Goal: Task Accomplishment & Management: Complete application form

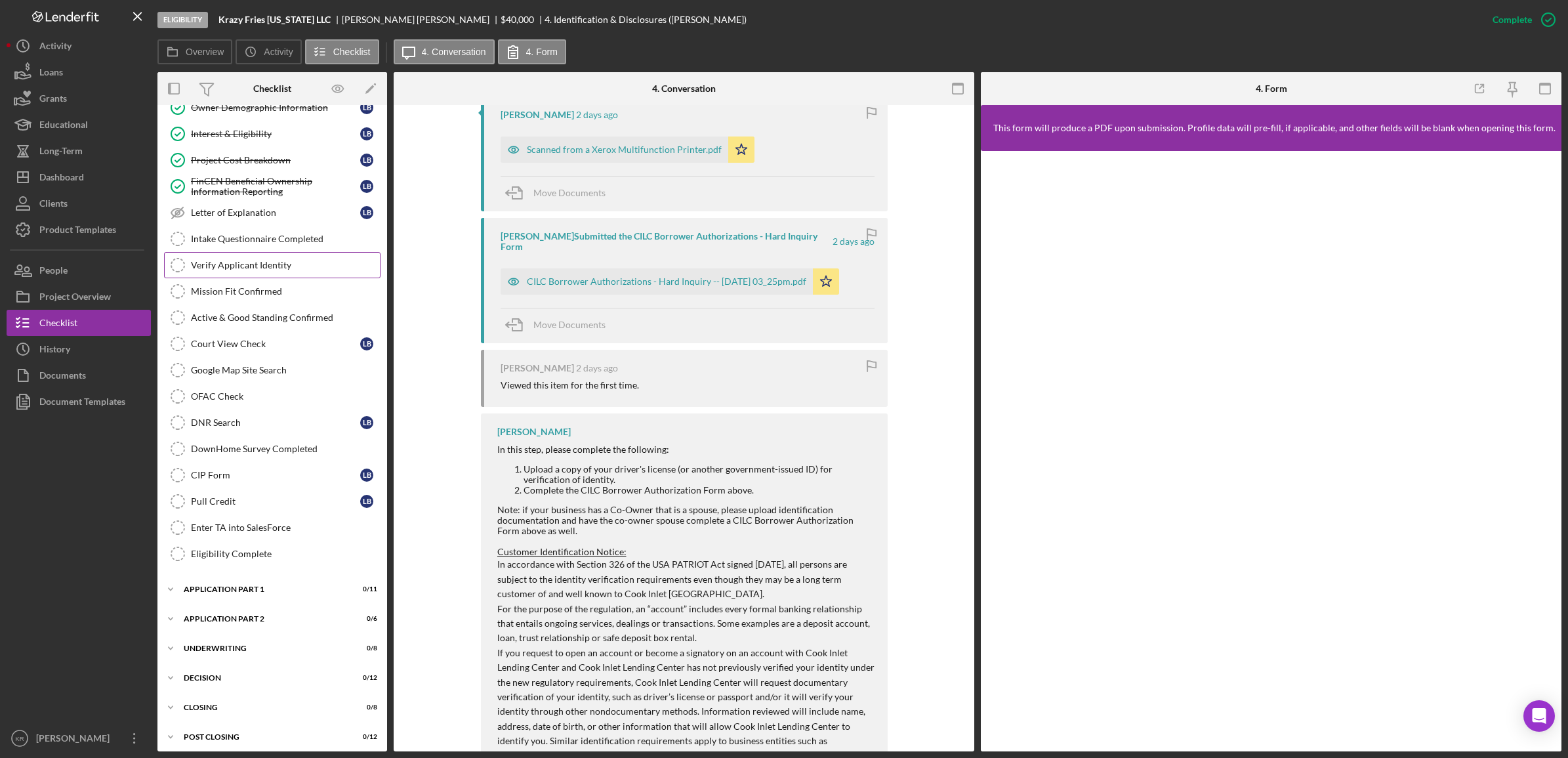
scroll to position [162, 0]
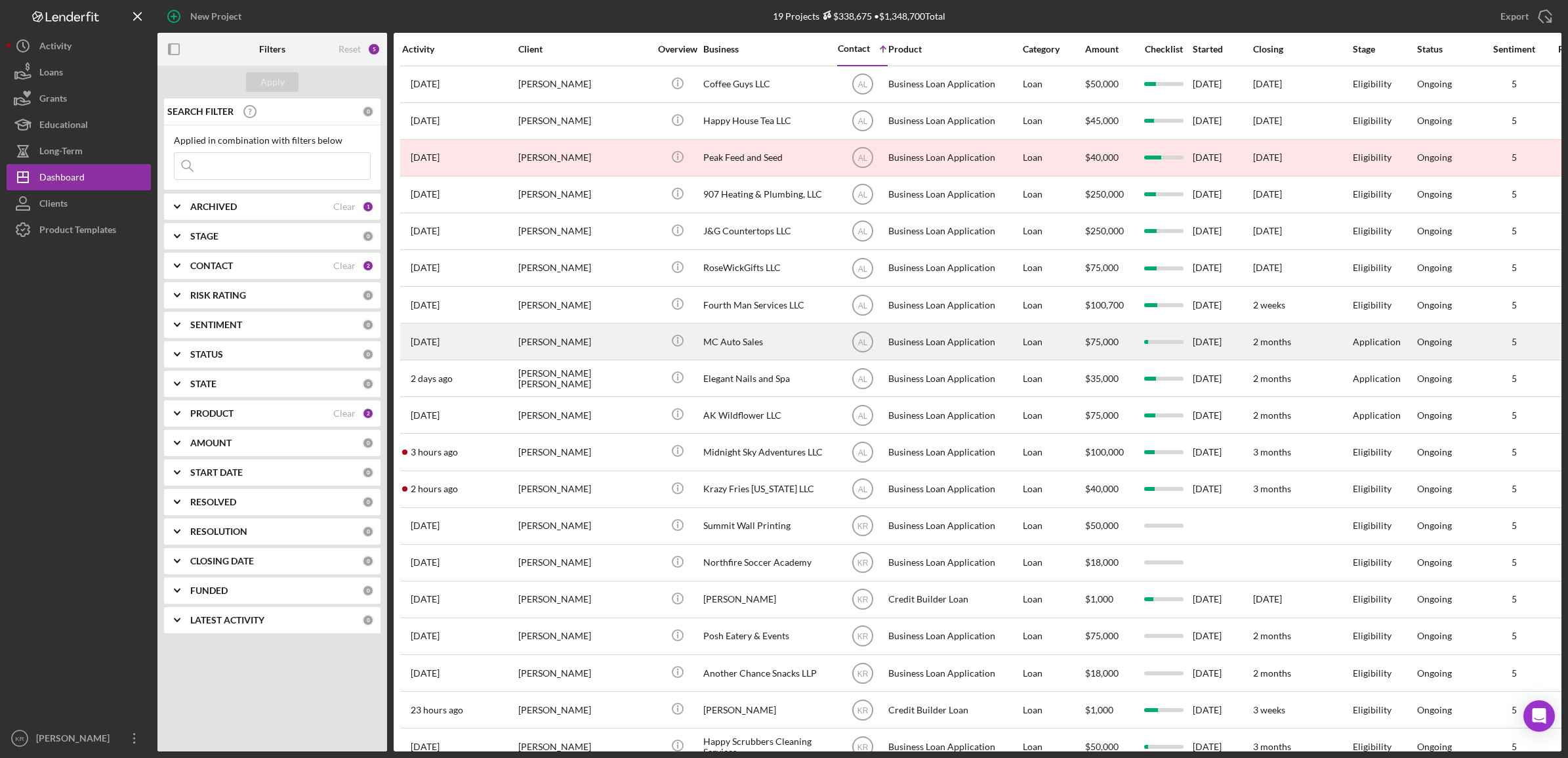
scroll to position [41, 0]
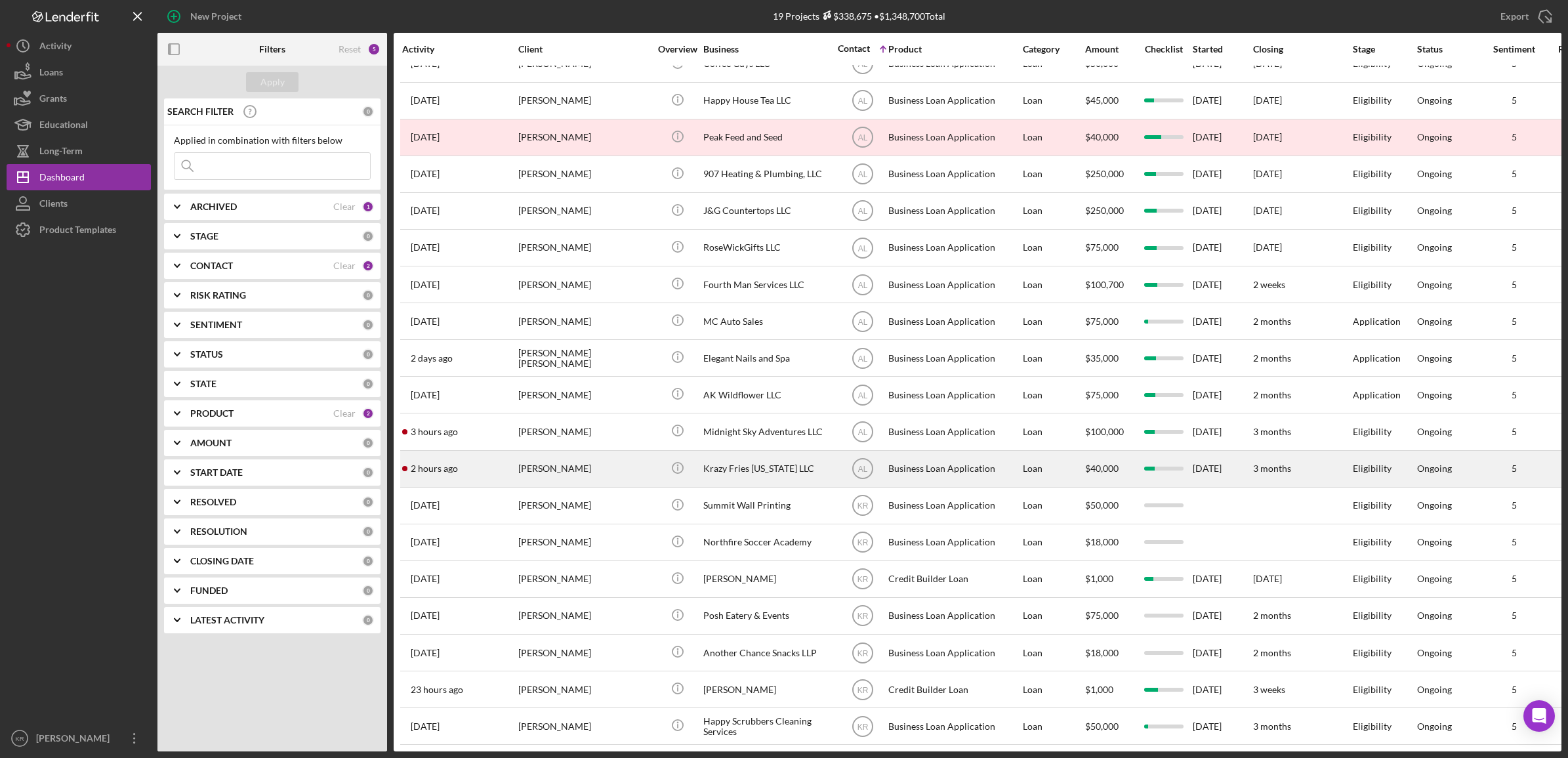
click at [582, 456] on div "[PERSON_NAME]" at bounding box center [584, 469] width 131 height 35
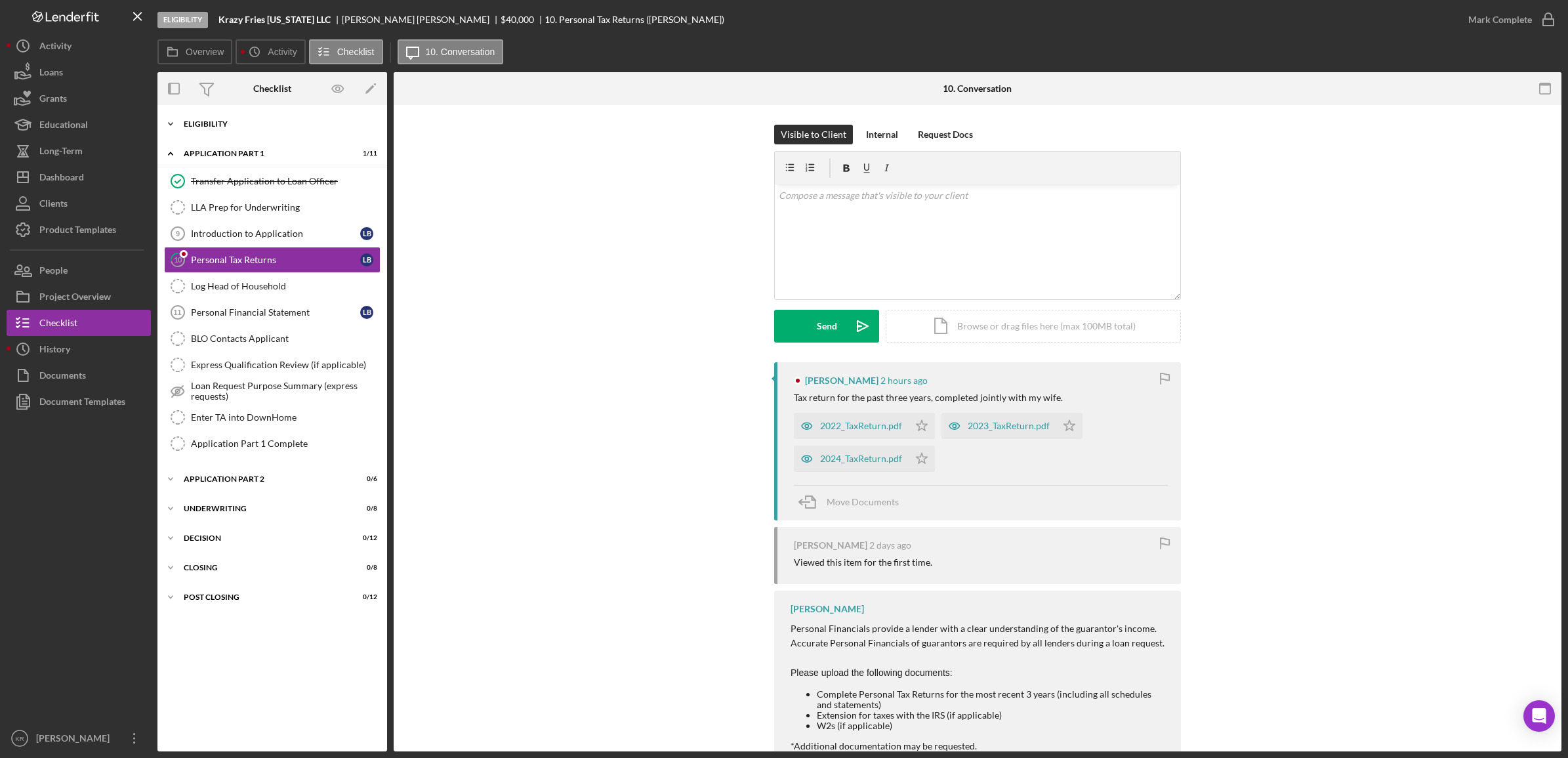
click at [217, 132] on div "Icon/Expander Eligibility 21 / 22" at bounding box center [272, 124] width 229 height 26
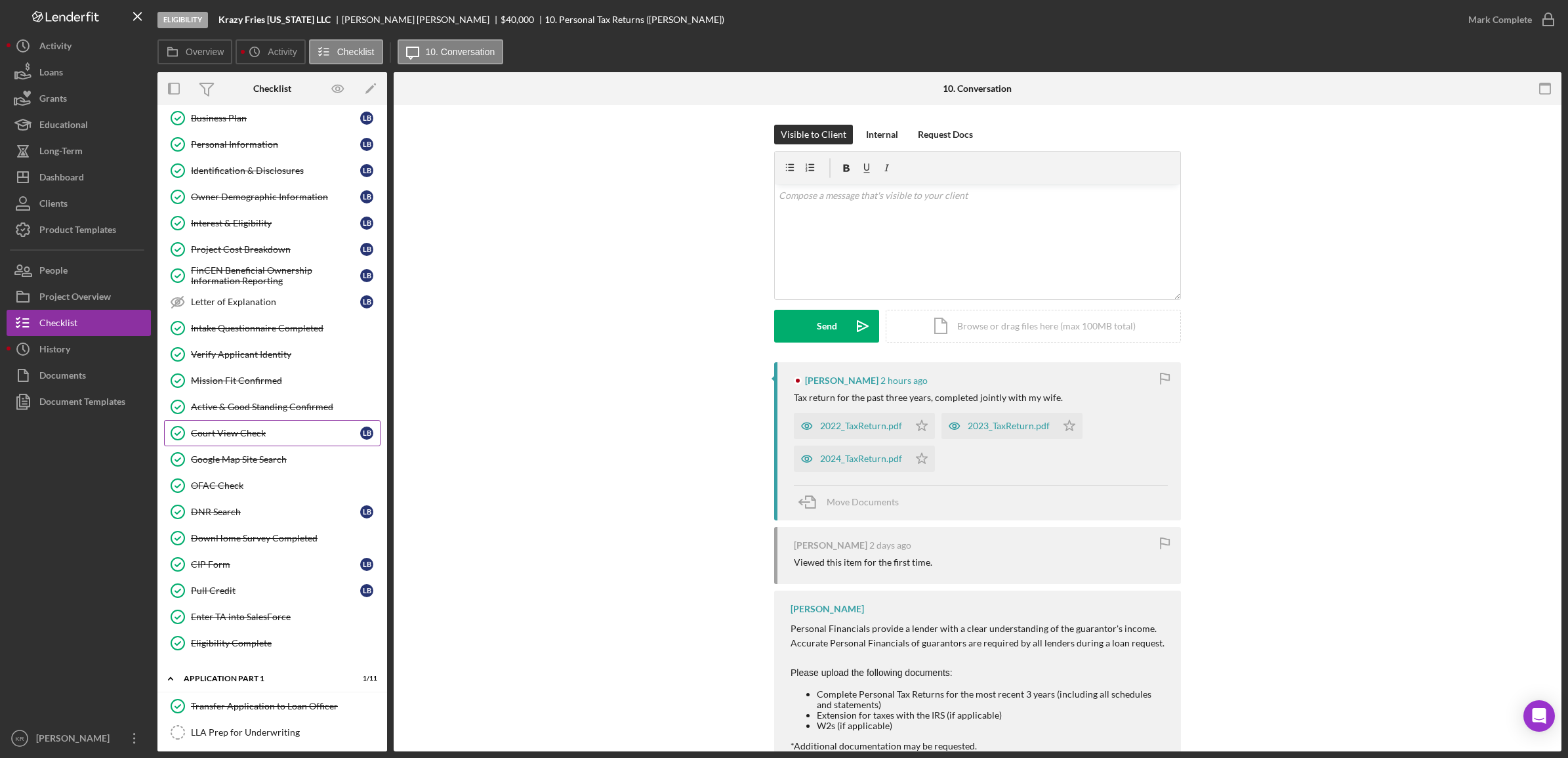
scroll to position [410, 0]
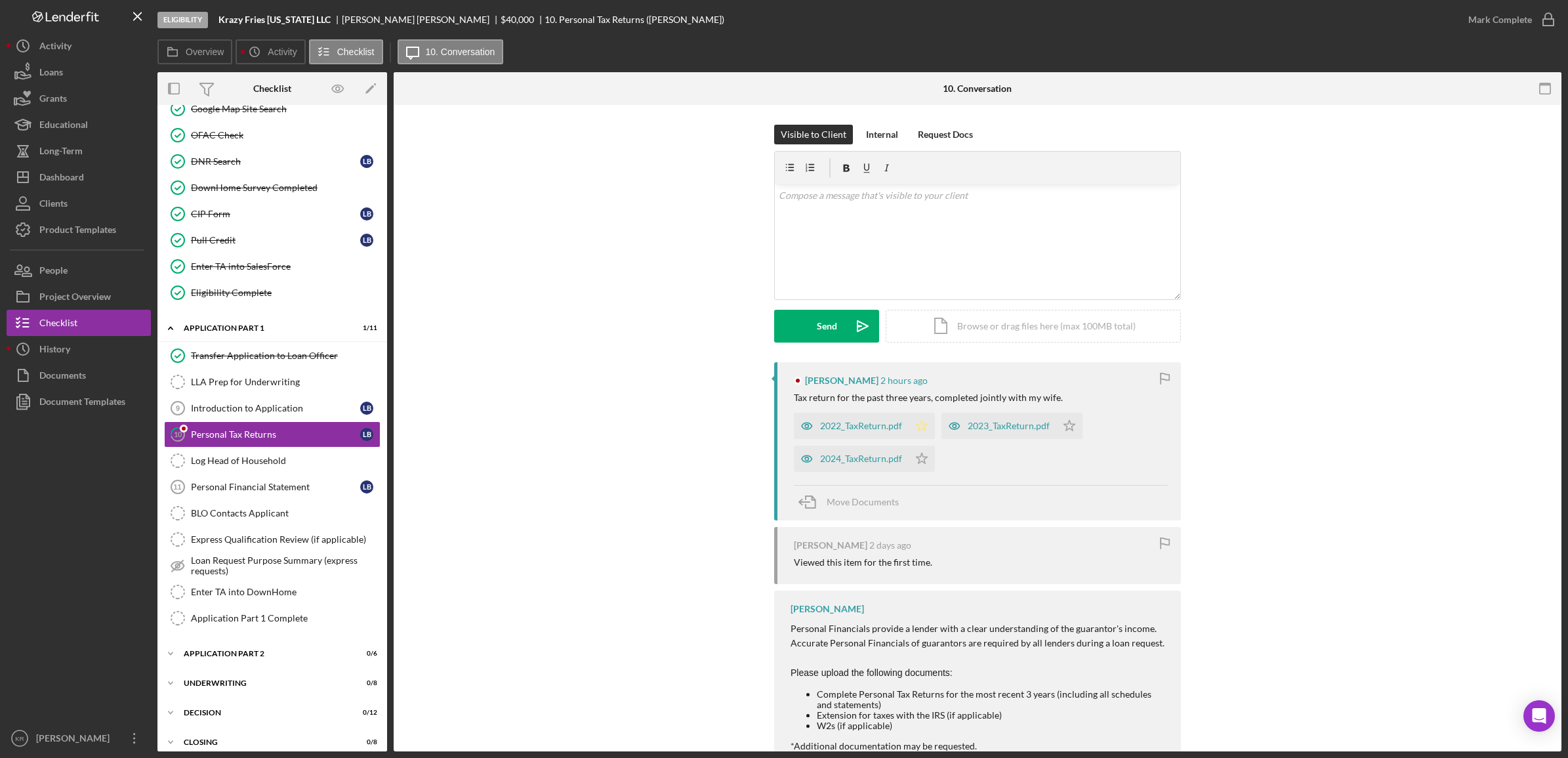
click at [913, 421] on icon "Icon/Star" at bounding box center [922, 426] width 26 height 26
click at [912, 456] on icon "Icon/Star" at bounding box center [922, 458] width 26 height 26
click at [1063, 424] on icon "Icon/Star" at bounding box center [1069, 426] width 26 height 26
click at [51, 172] on div "Dashboard" at bounding box center [61, 179] width 45 height 30
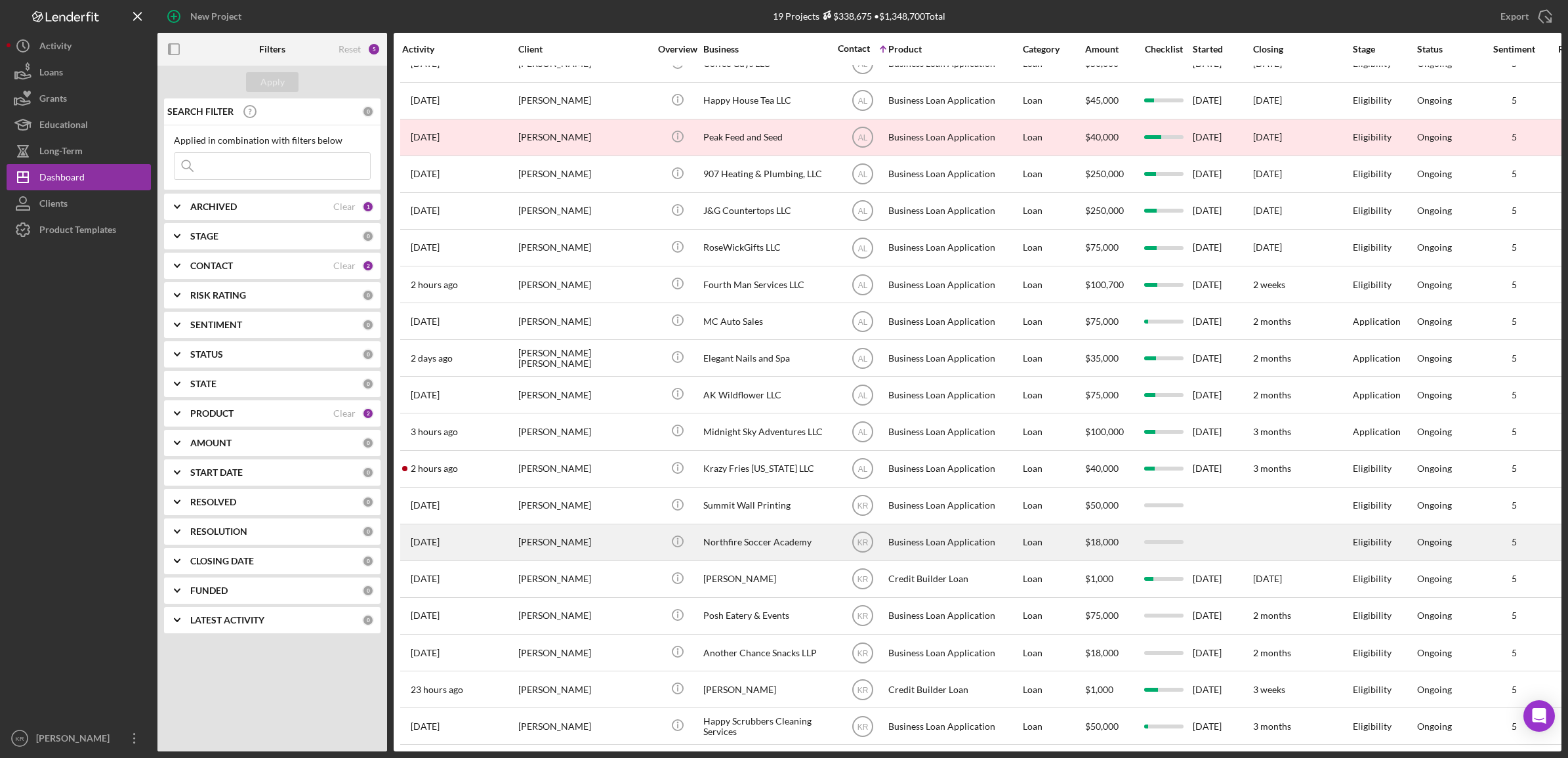
scroll to position [41, 0]
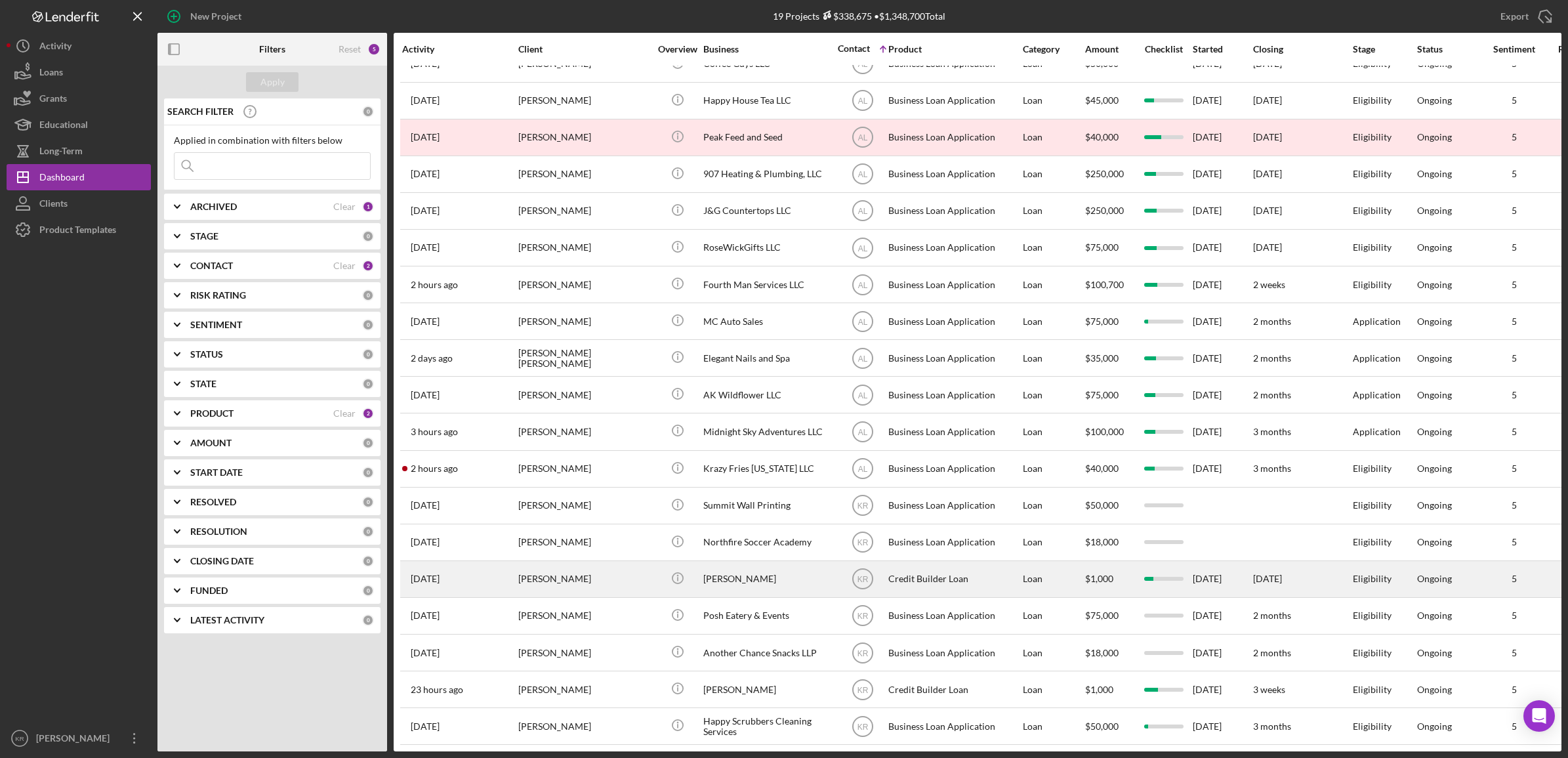
click at [589, 562] on div "Shelee Chamberlain" at bounding box center [584, 579] width 131 height 35
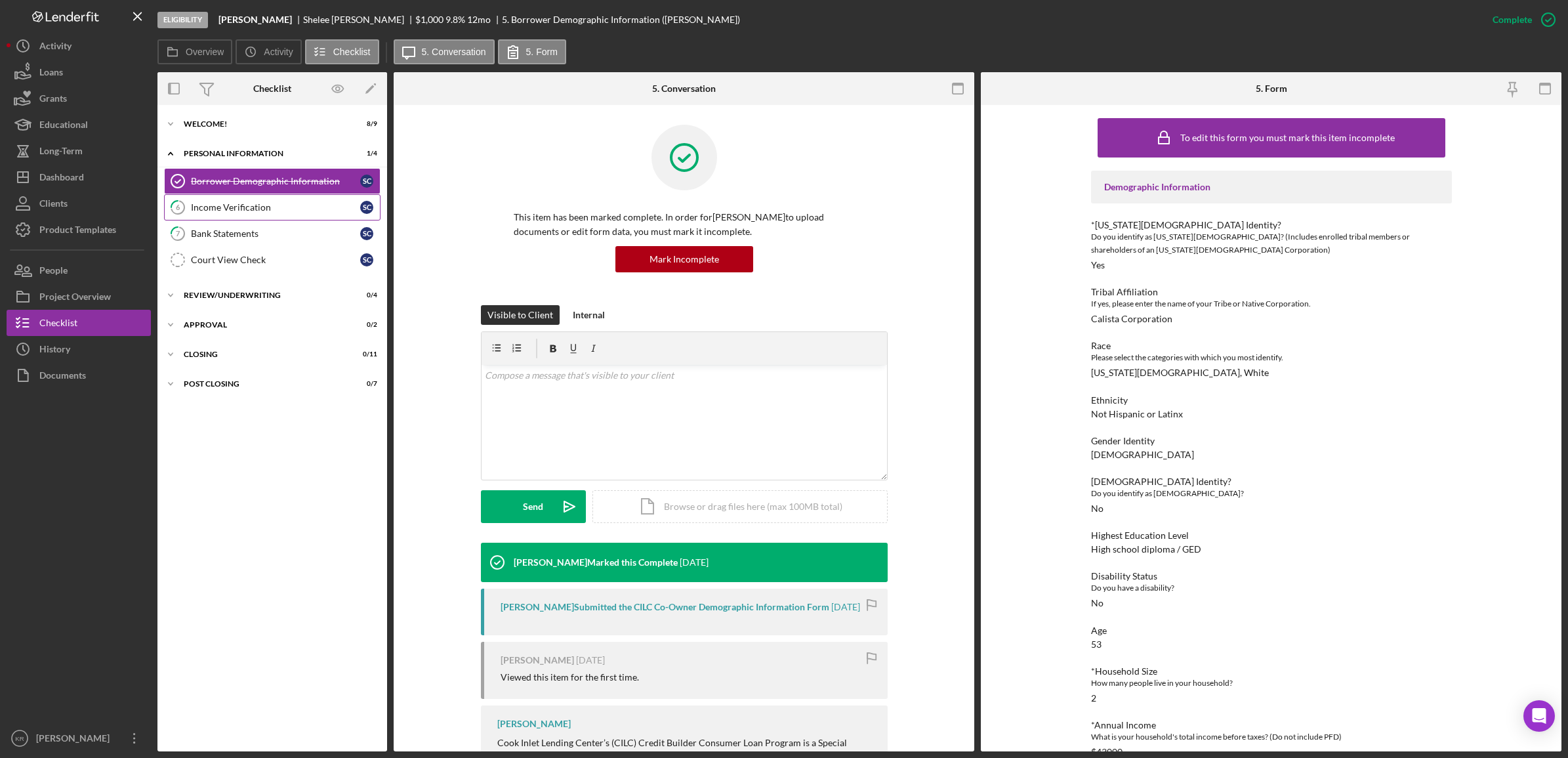
click at [247, 211] on div "Income Verification" at bounding box center [275, 207] width 169 height 11
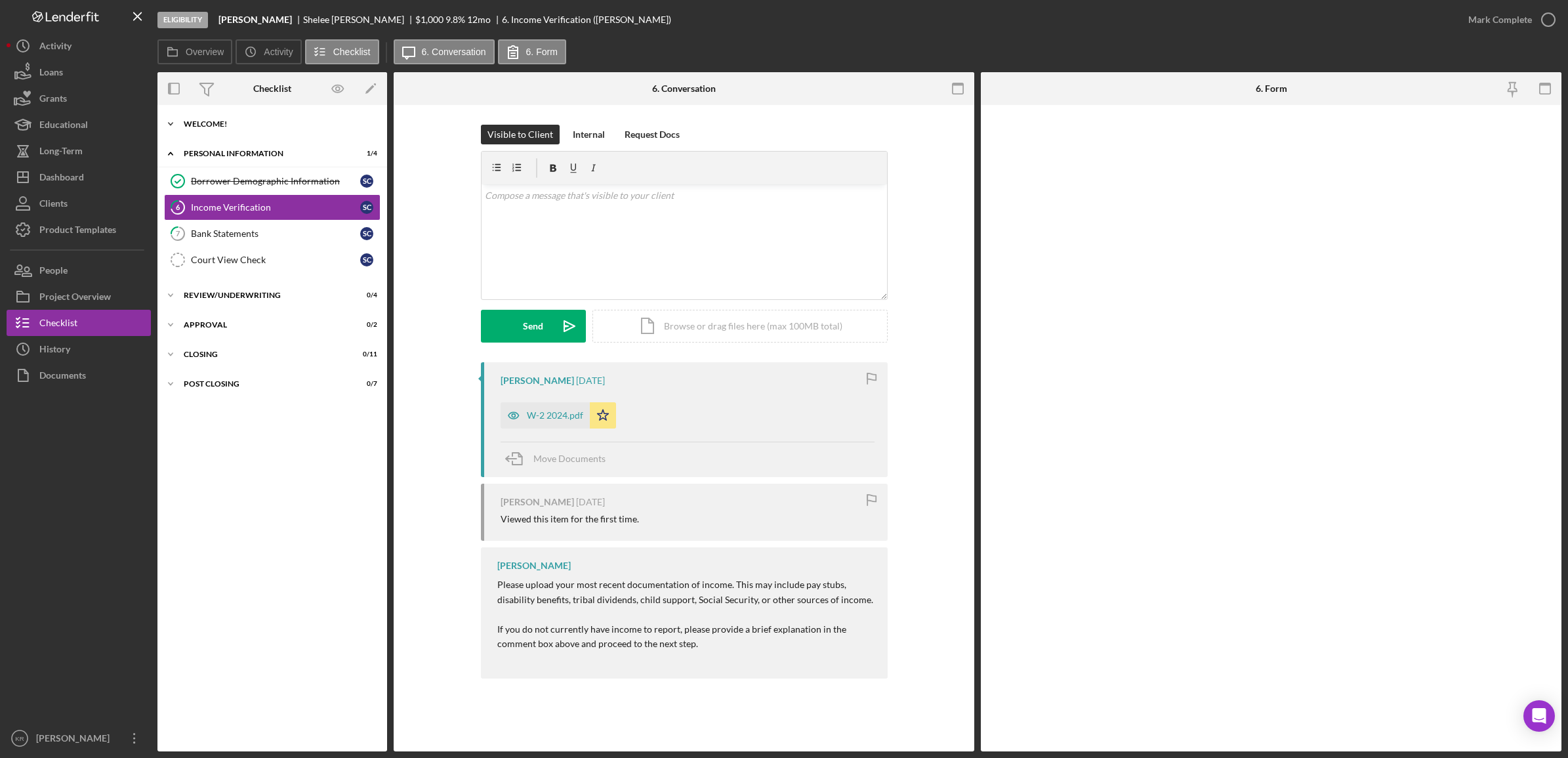
click at [280, 127] on div "Welcome!" at bounding box center [277, 124] width 187 height 8
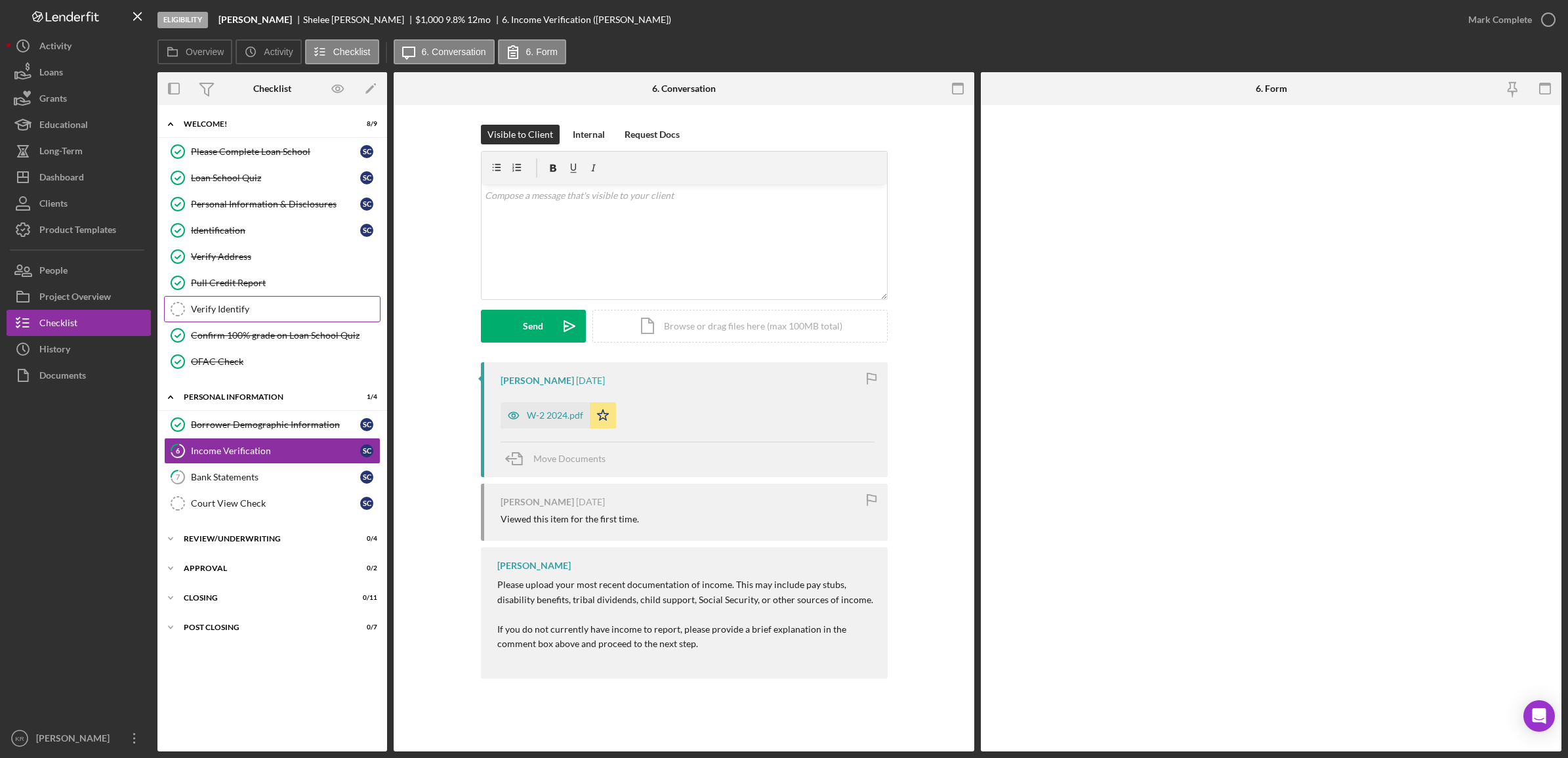
click at [258, 302] on link "Verify Identify Verify Identify" at bounding box center [272, 309] width 217 height 26
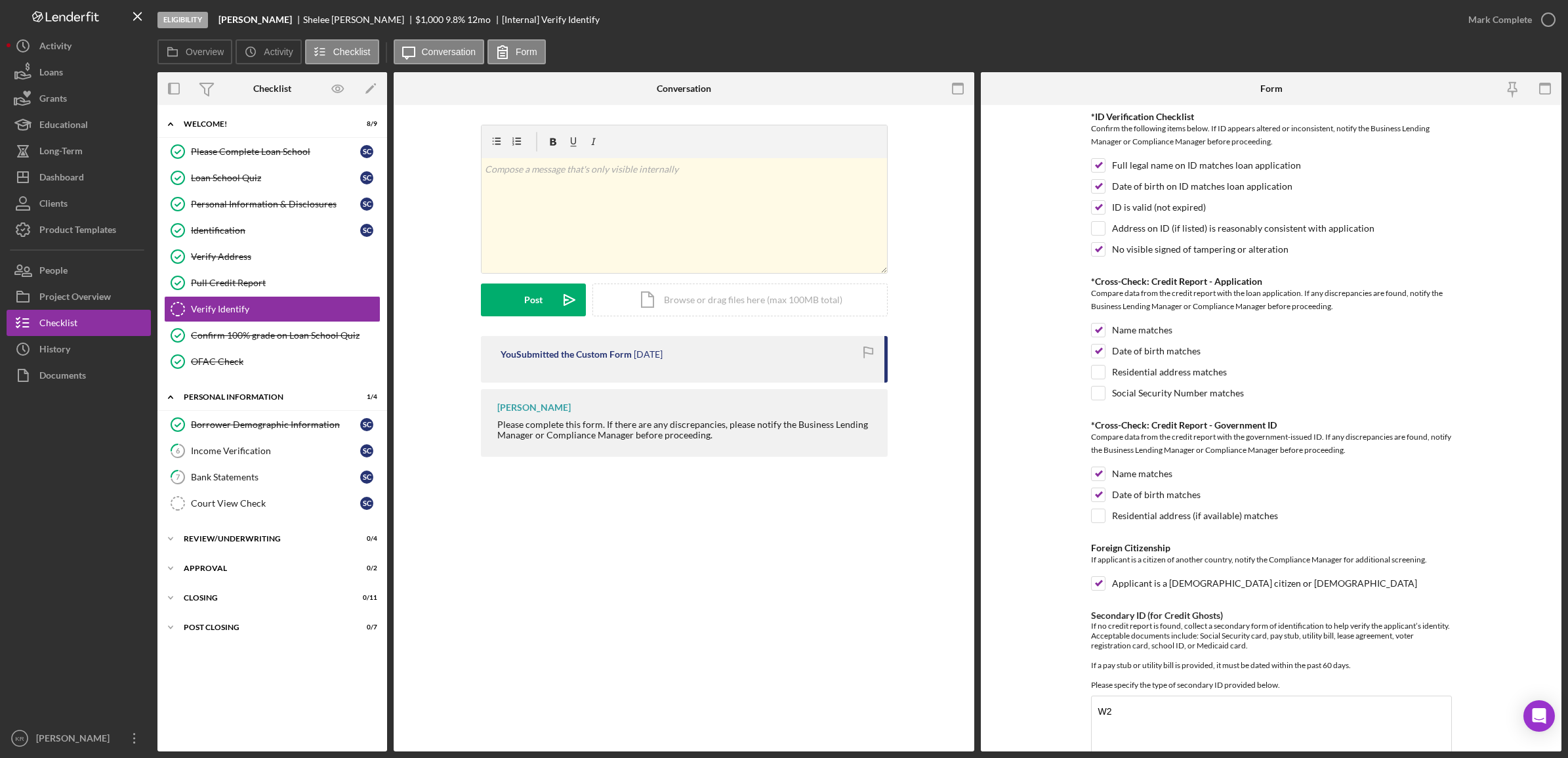
scroll to position [82, 0]
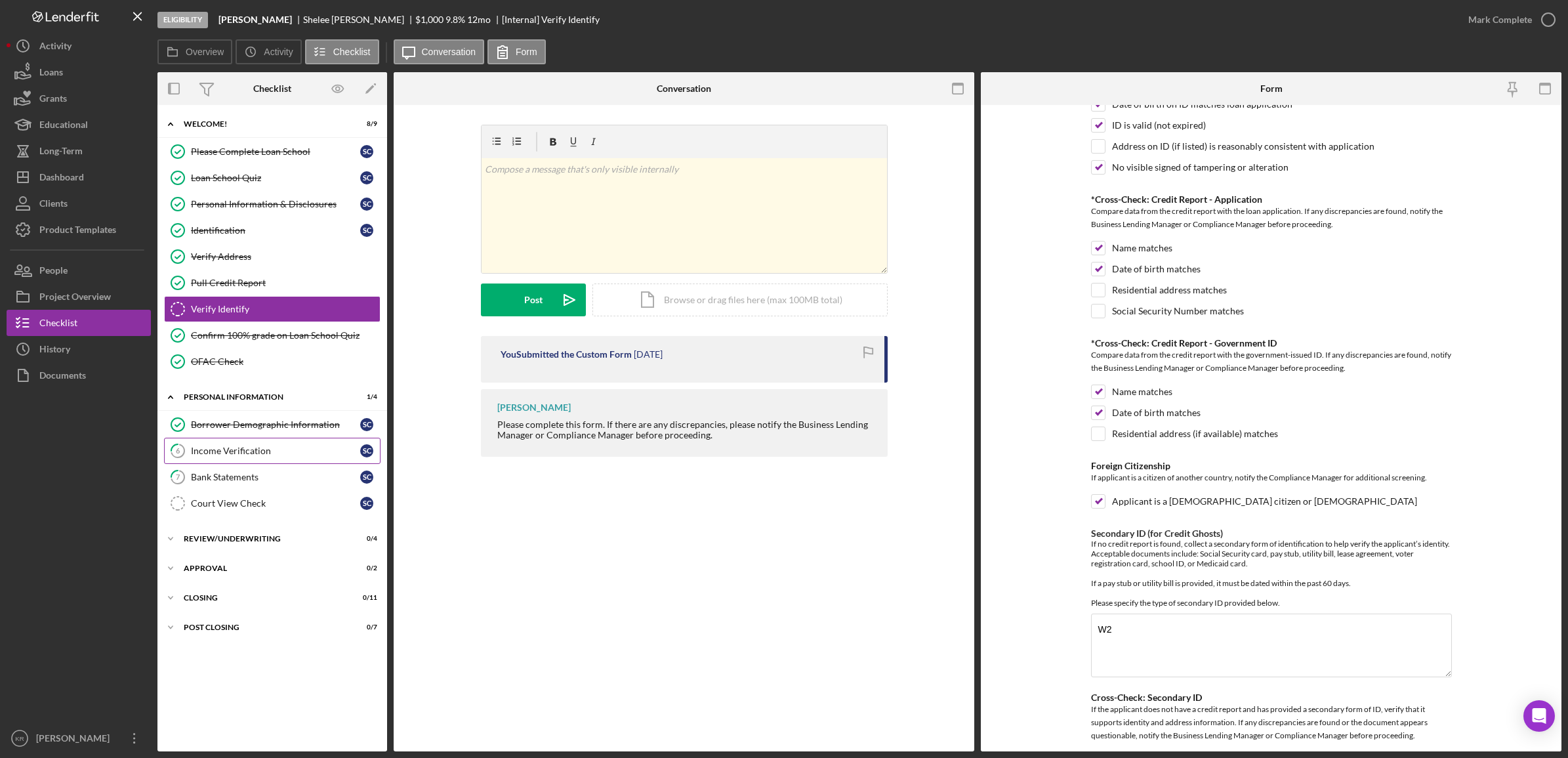
click at [238, 450] on div "Income Verification" at bounding box center [275, 451] width 169 height 11
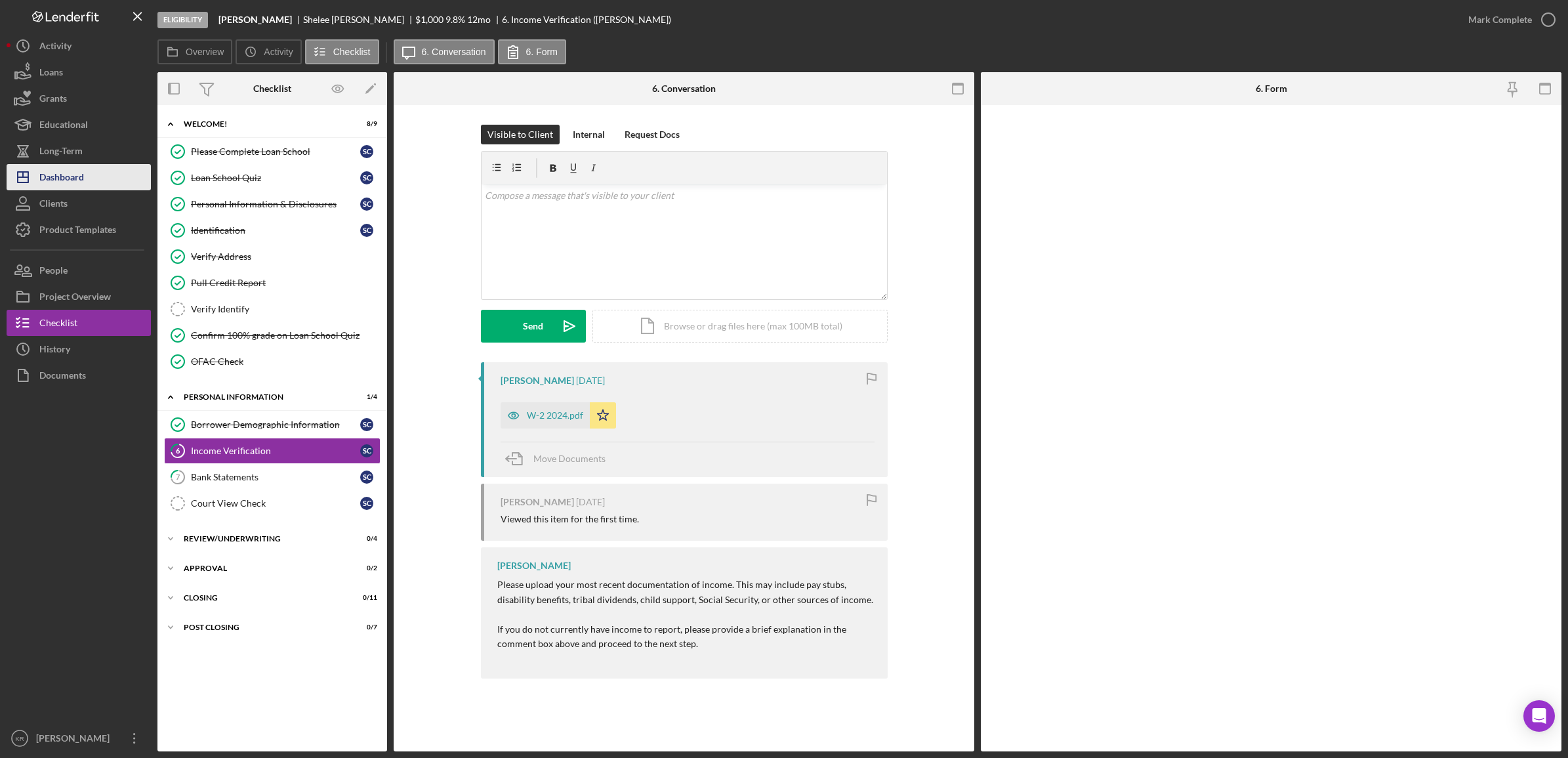
click at [94, 179] on button "Icon/Dashboard Dashboard" at bounding box center [79, 177] width 144 height 26
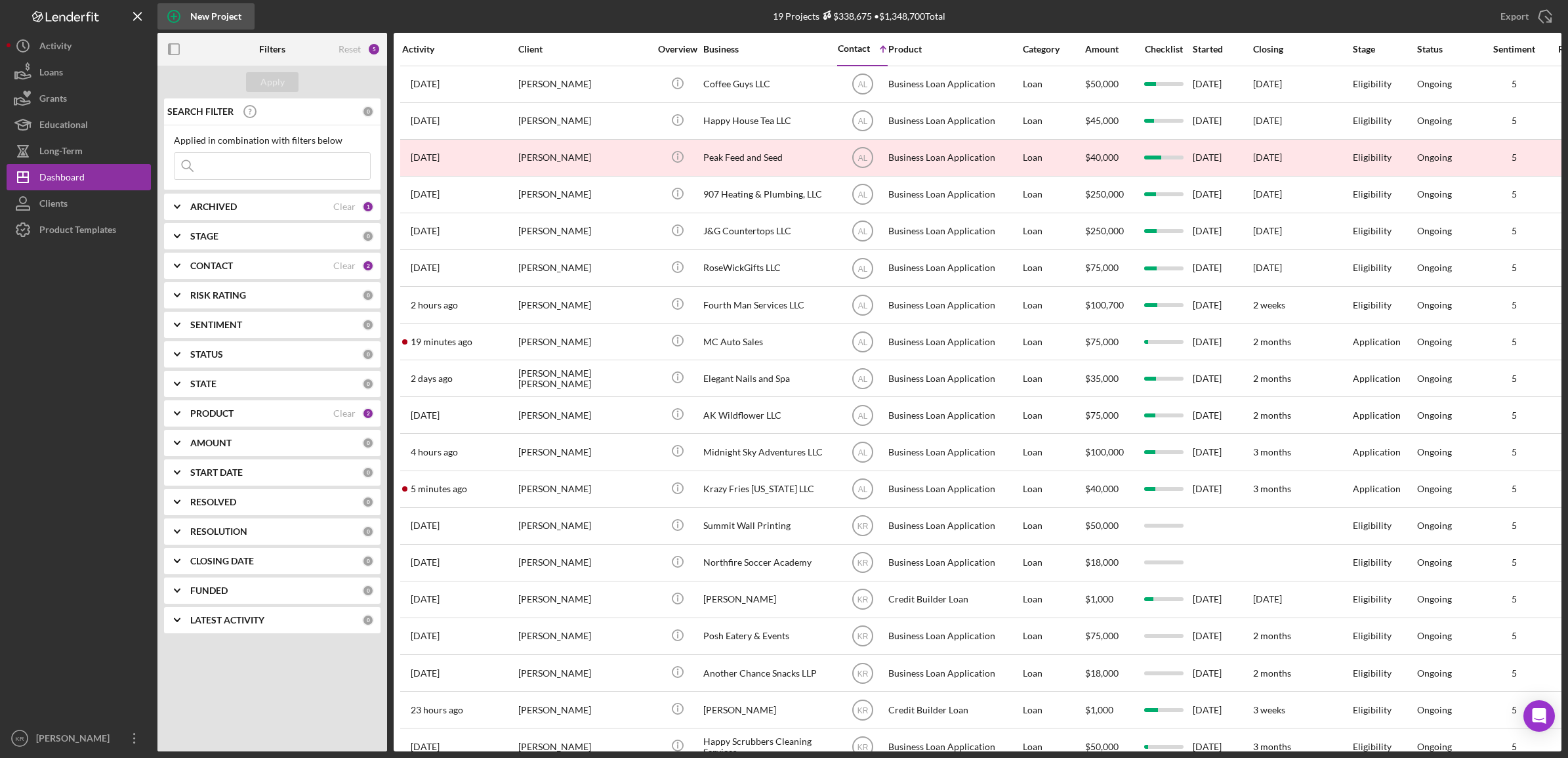
click at [198, 4] on div "New Project" at bounding box center [216, 16] width 51 height 26
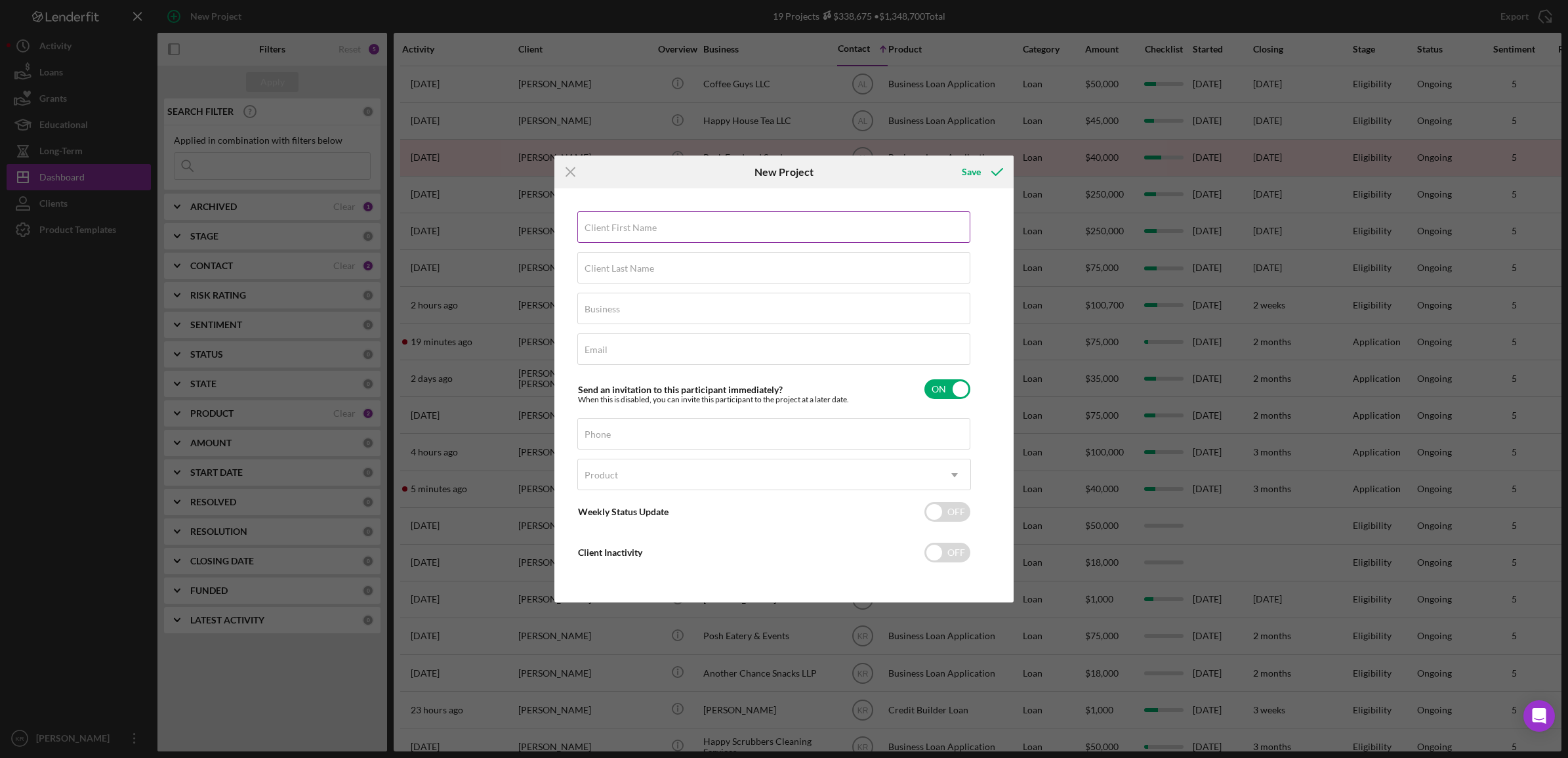
click at [690, 242] on input "Client First Name" at bounding box center [774, 227] width 393 height 32
type input "Jerry"
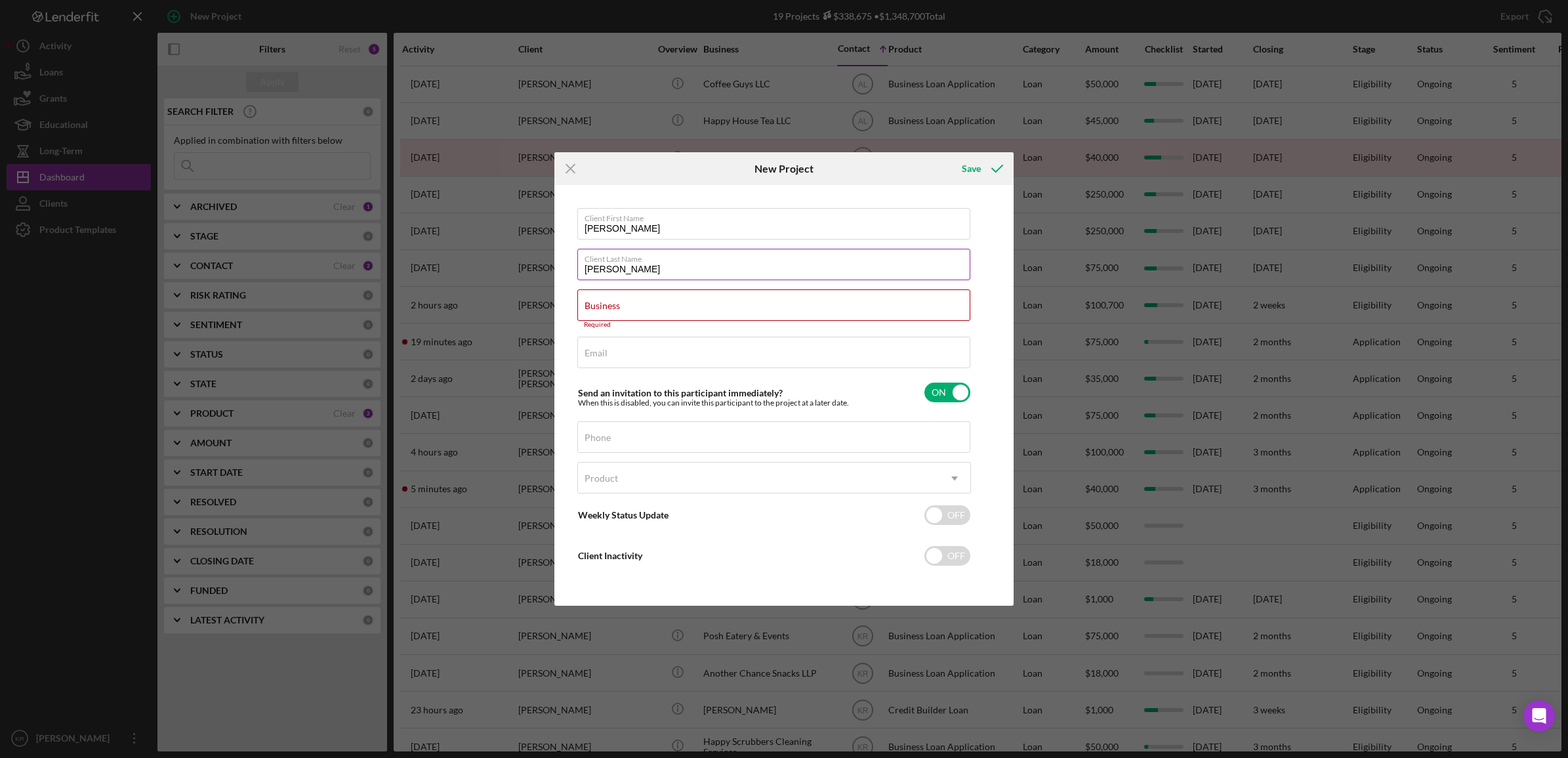
click at [674, 276] on input "Hale" at bounding box center [774, 265] width 393 height 32
type input "Haley"
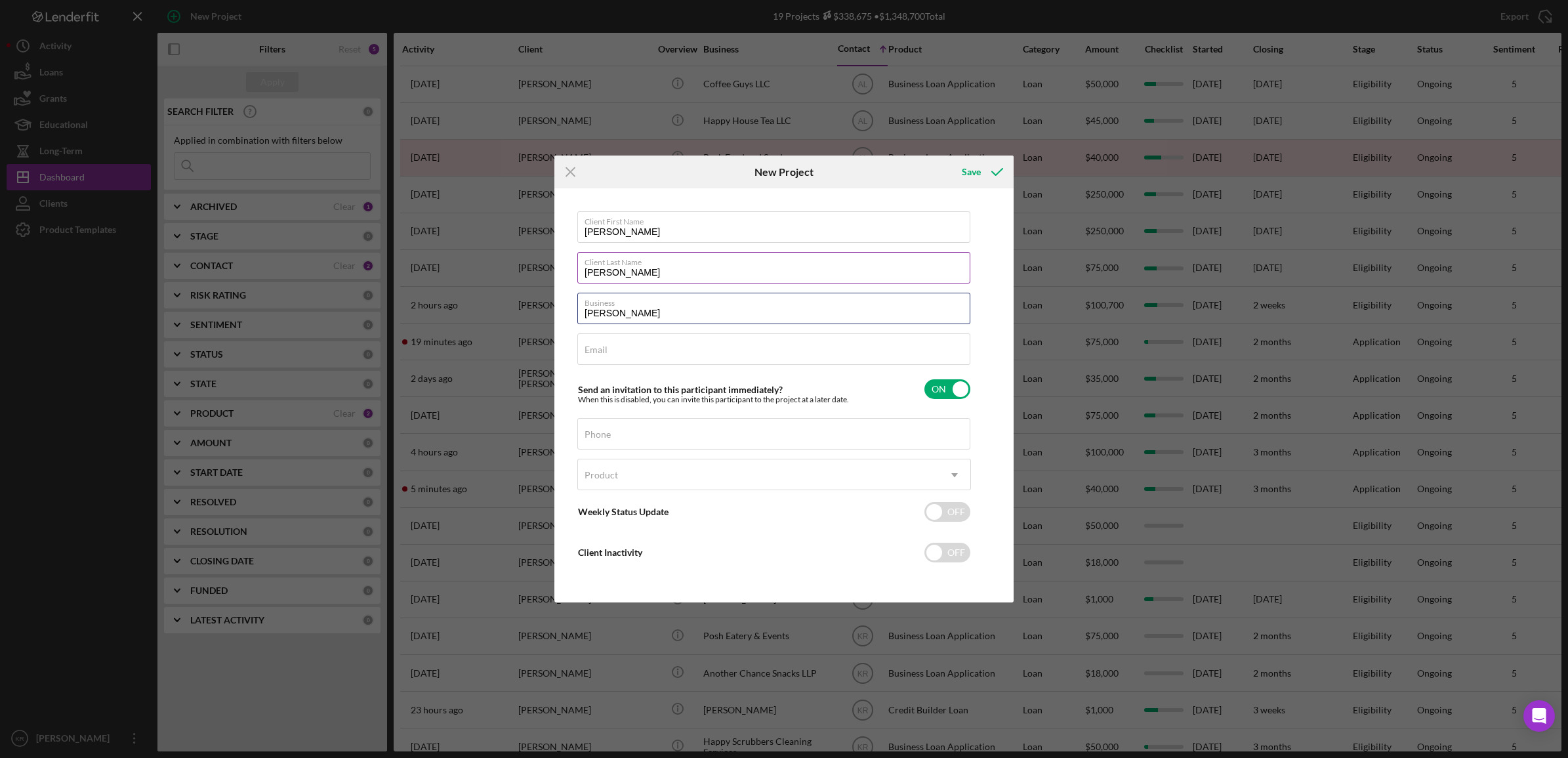
type input "Jerry Haley"
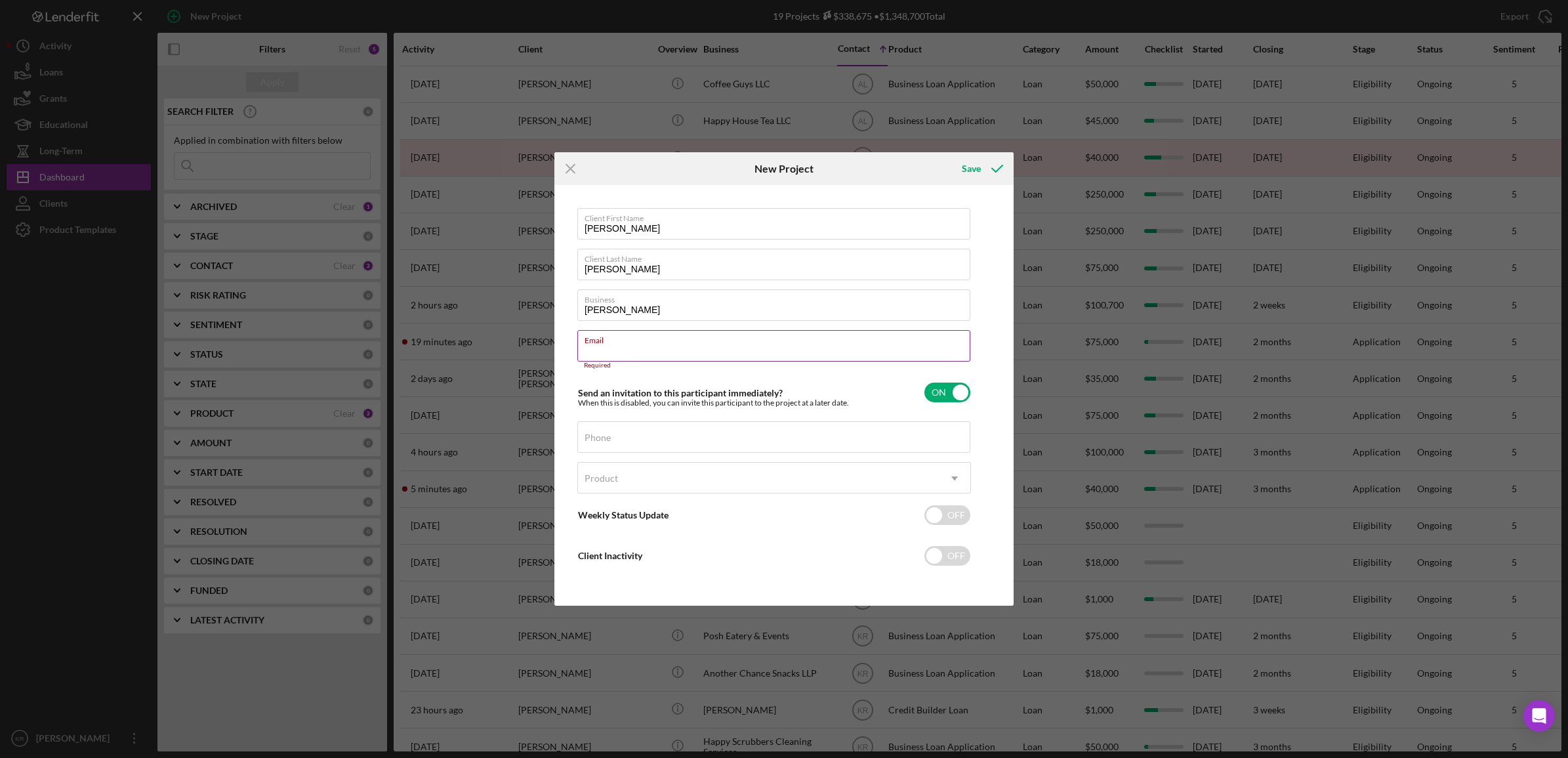
click at [670, 348] on div "Email Required" at bounding box center [774, 350] width 393 height 39
paste input "jdh.jr94@gmail.com"
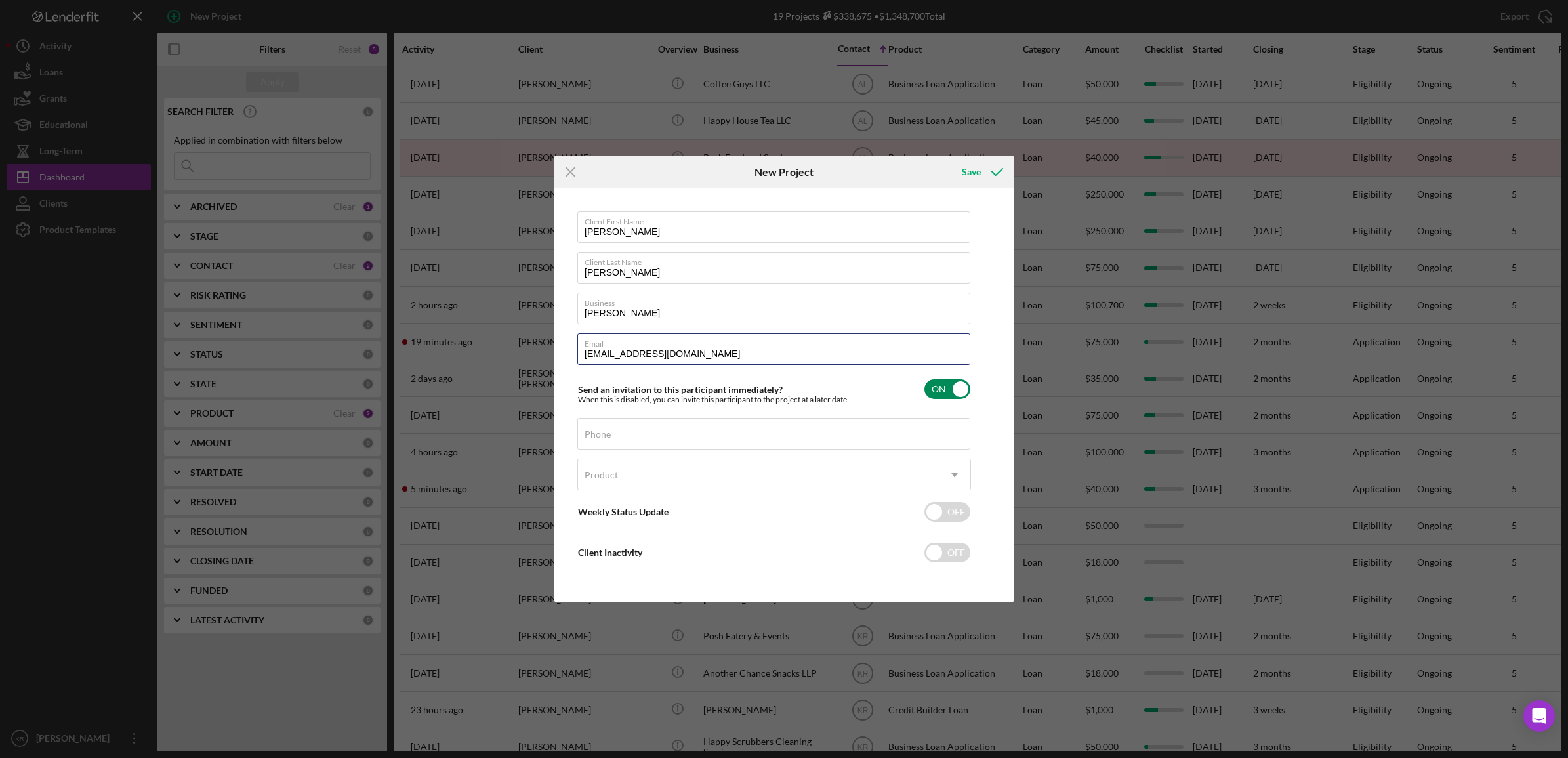
type input "jdh.jr94@gmail.com"
click at [772, 389] on label "Send an invitation to this participant immediately?" at bounding box center [680, 389] width 204 height 11
checkbox input "false"
click at [651, 435] on input "Phone" at bounding box center [774, 433] width 393 height 32
type input "(907) 744-1973"
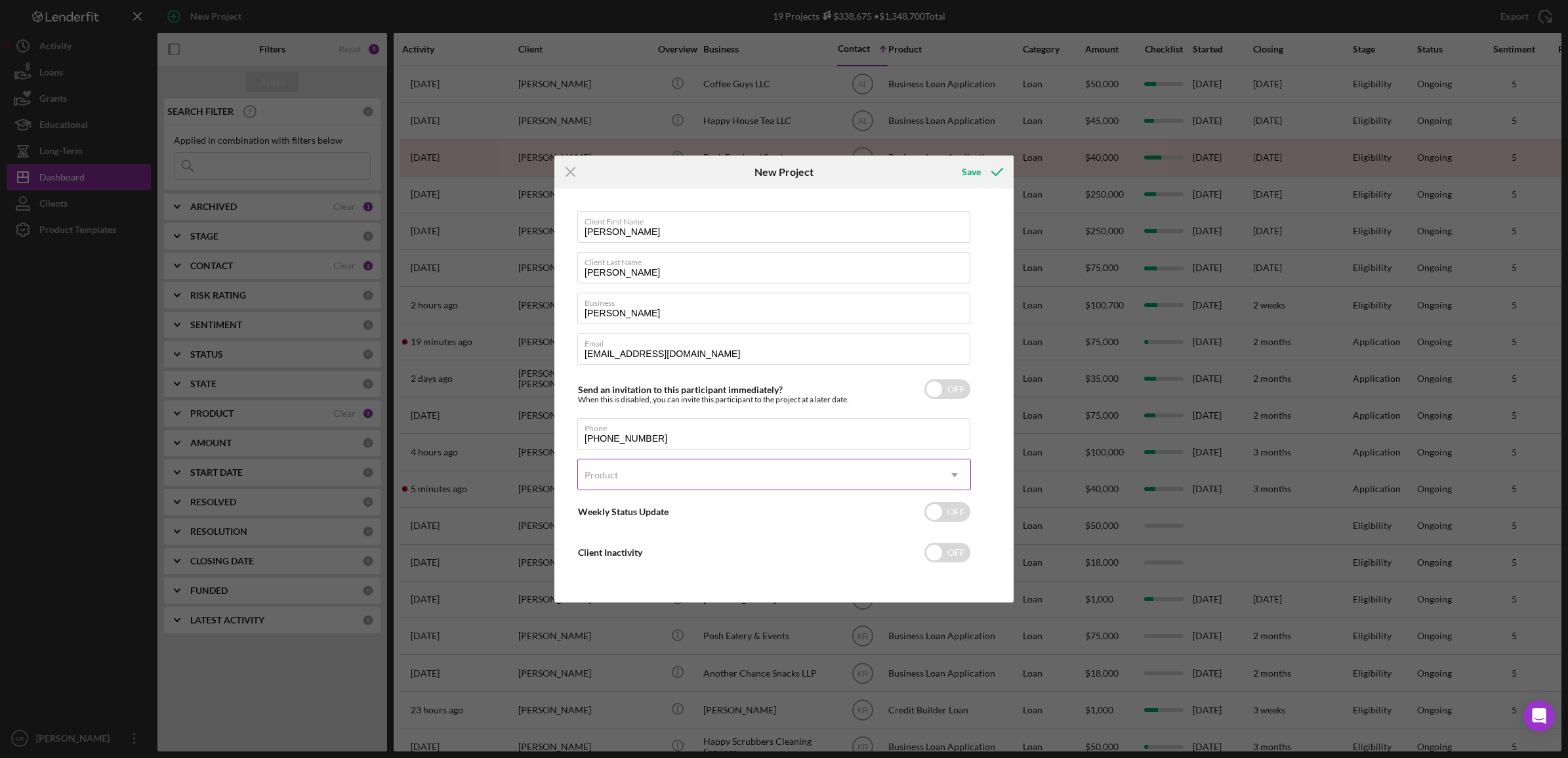
click at [694, 483] on div "Product" at bounding box center [758, 475] width 361 height 30
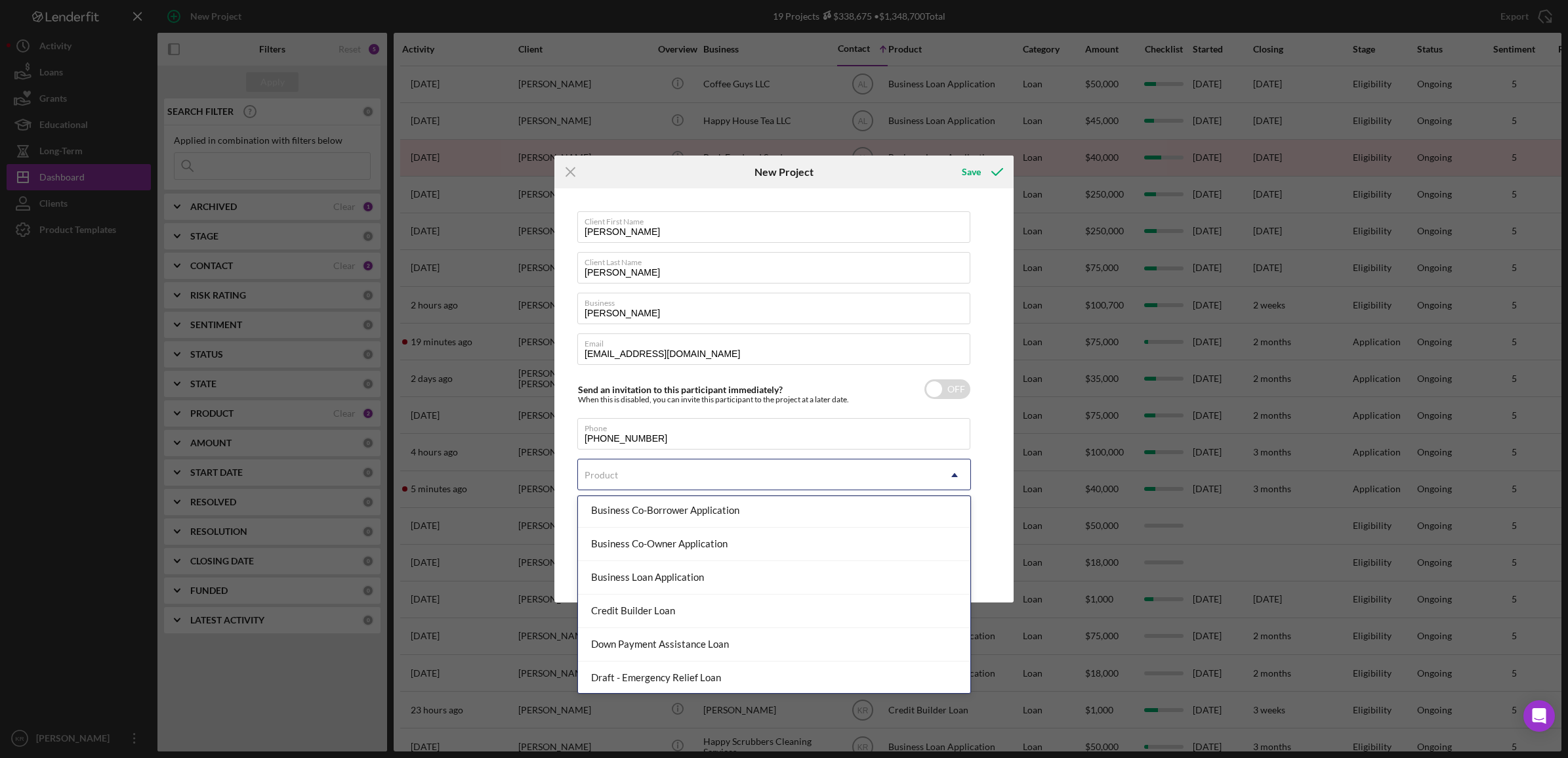
scroll to position [132, 0]
click at [708, 628] on div "Credit Builder Loan" at bounding box center [774, 615] width 392 height 34
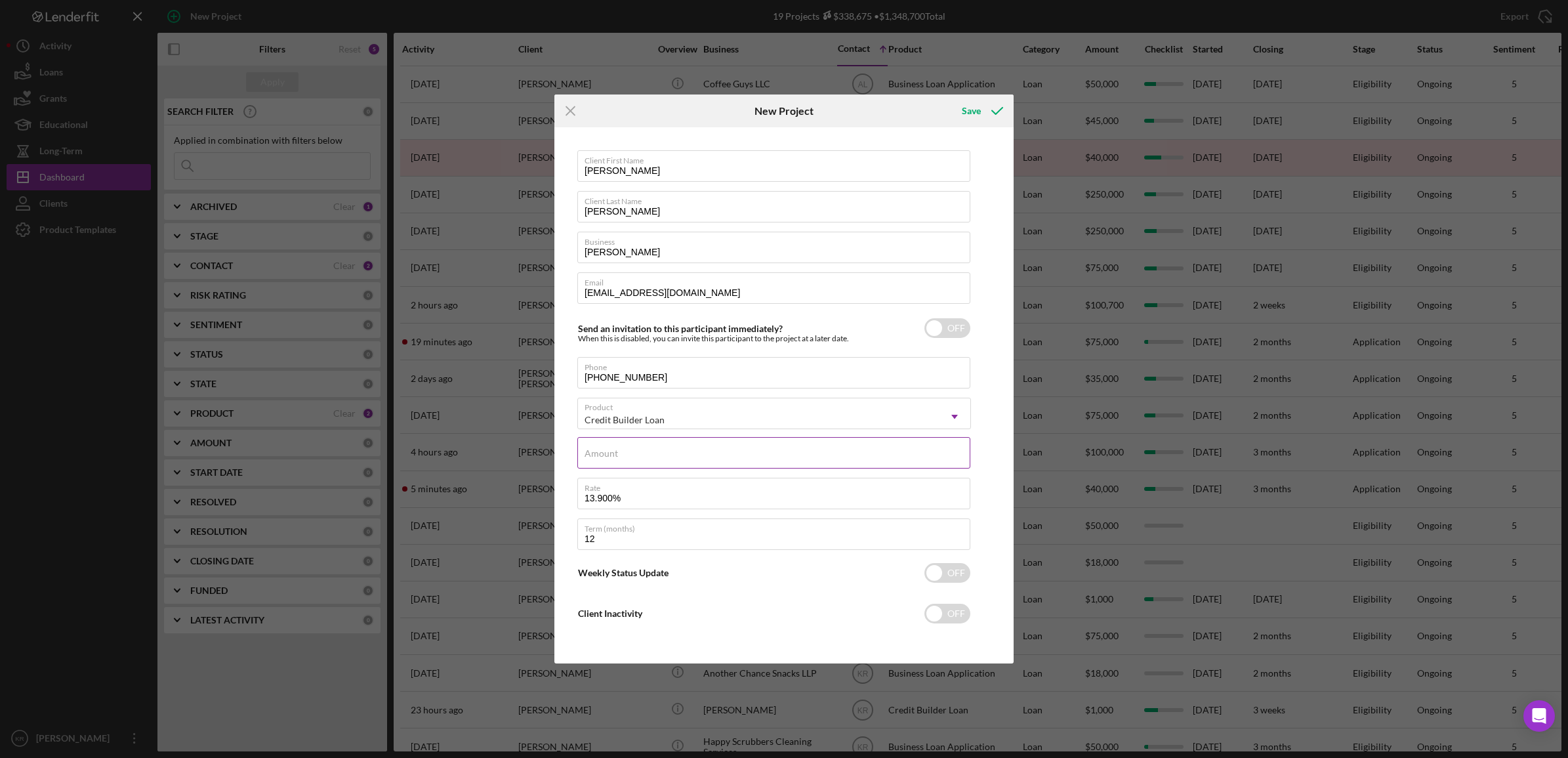
click at [679, 464] on input "Amount" at bounding box center [774, 453] width 393 height 32
type input "$1,000"
click at [985, 483] on div "Client First Name Jerry Client Last Name Haley Business Jerry Haley Email jdh.j…" at bounding box center [783, 395] width 453 height 530
click at [946, 320] on input "checkbox" at bounding box center [947, 328] width 46 height 20
checkbox input "true"
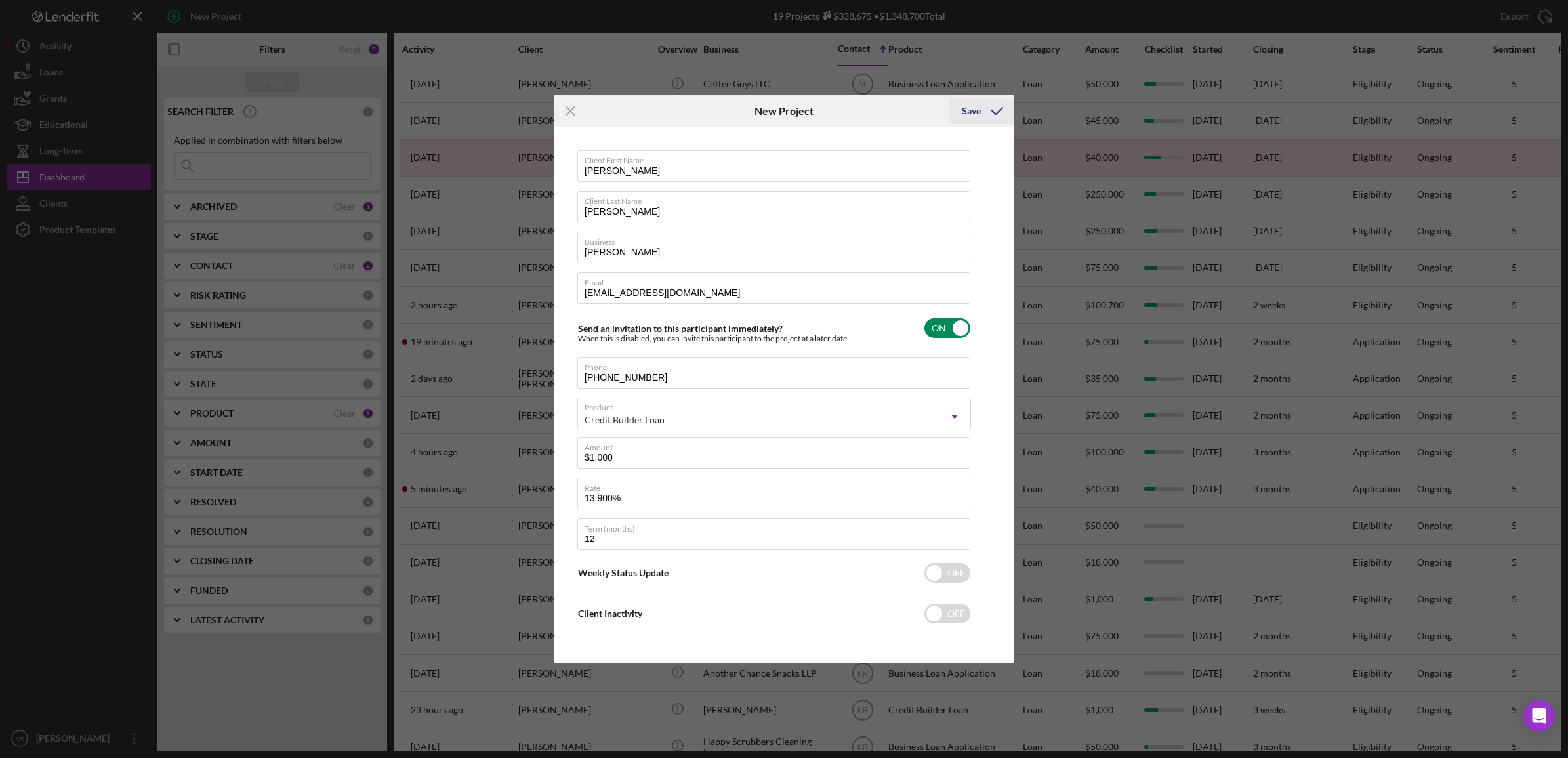
click at [984, 103] on icon "submit" at bounding box center [997, 111] width 33 height 33
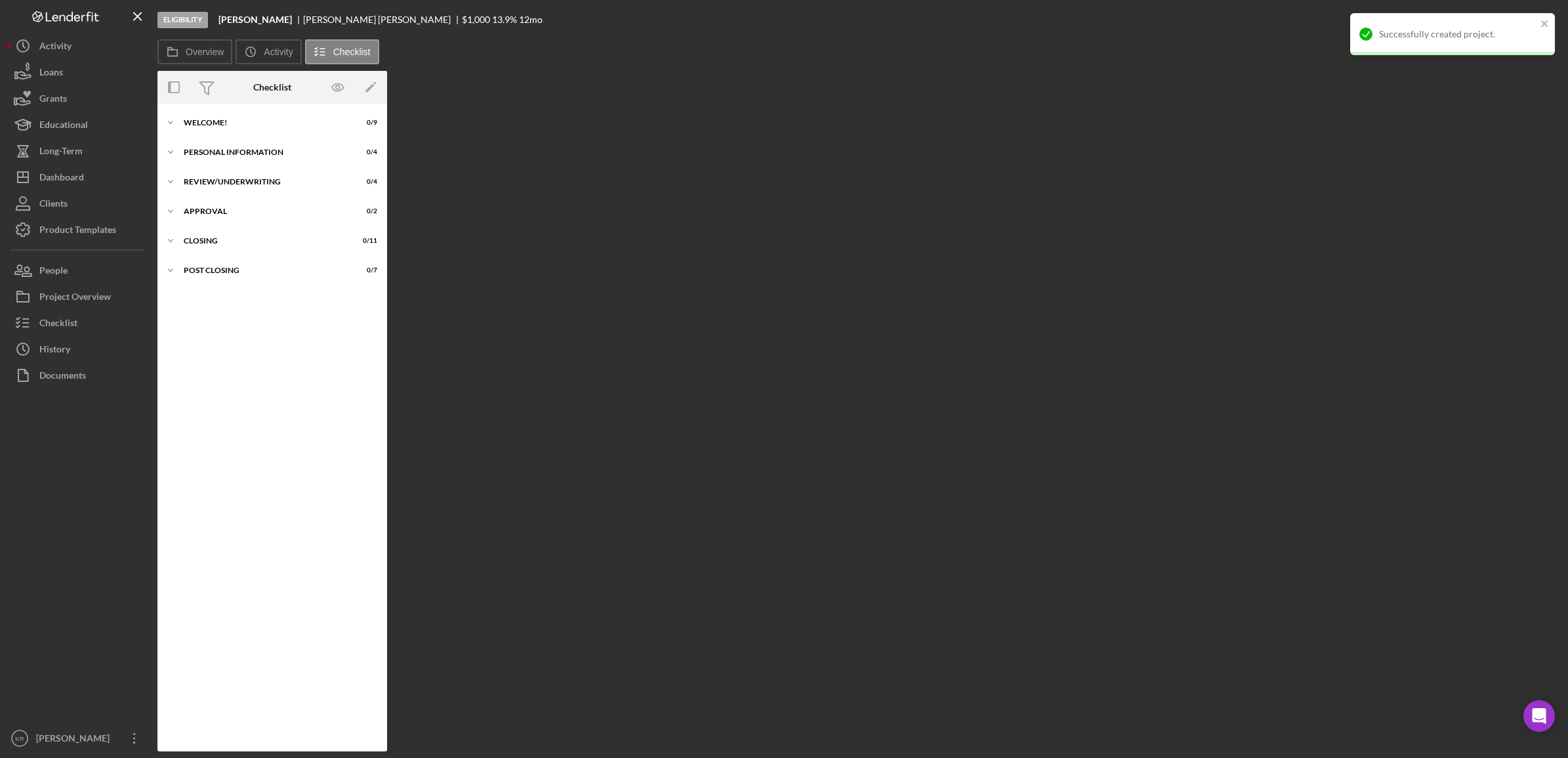
drag, startPoint x: 233, startPoint y: 439, endPoint x: 273, endPoint y: 391, distance: 62.5
click at [234, 440] on div "Icon/Expander Welcome! 0 / 9 Icon/Expander Personal Information 0 / 4 Icon/Expa…" at bounding box center [272, 427] width 229 height 634
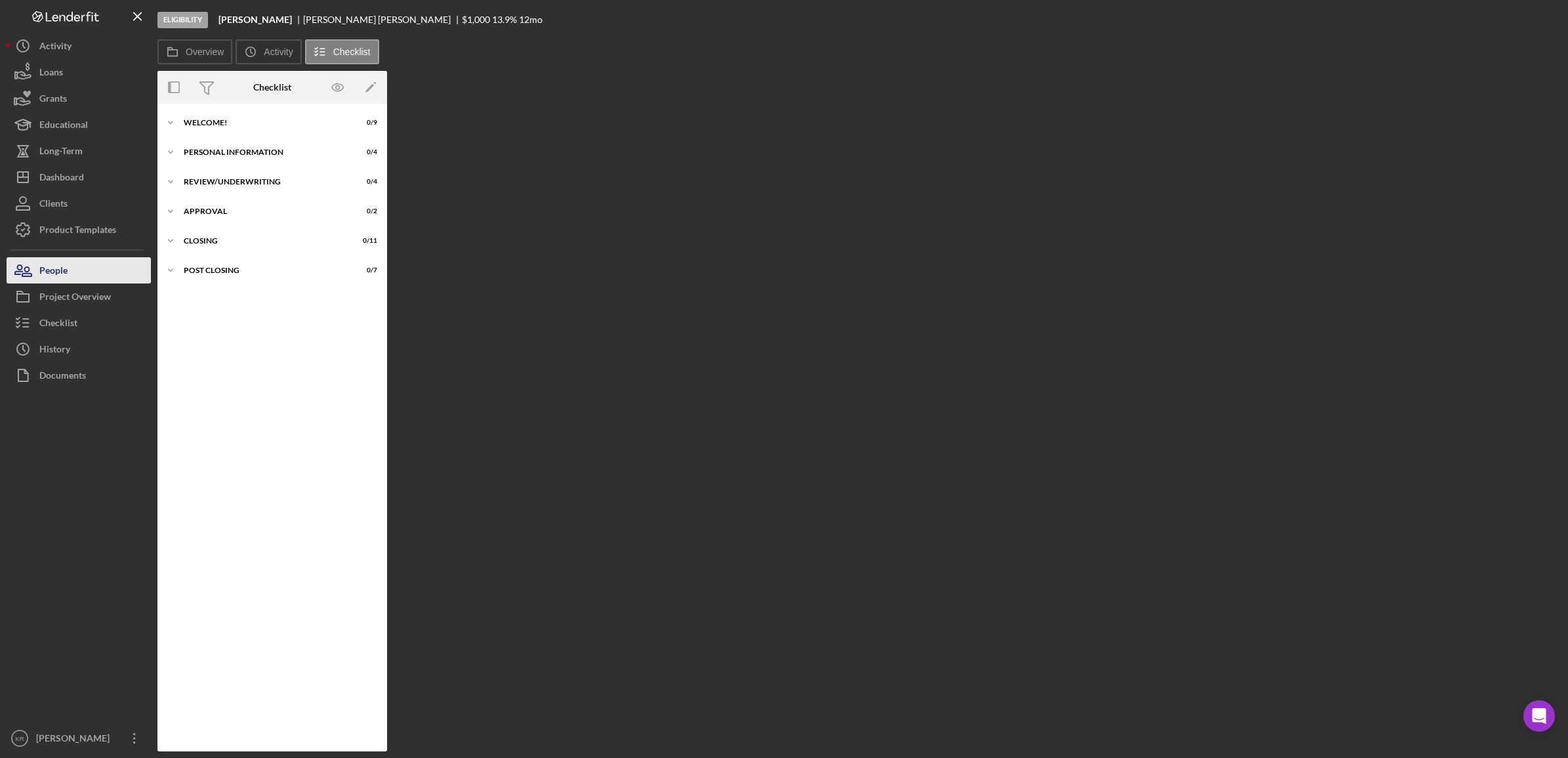
click at [80, 268] on button "People" at bounding box center [79, 270] width 144 height 26
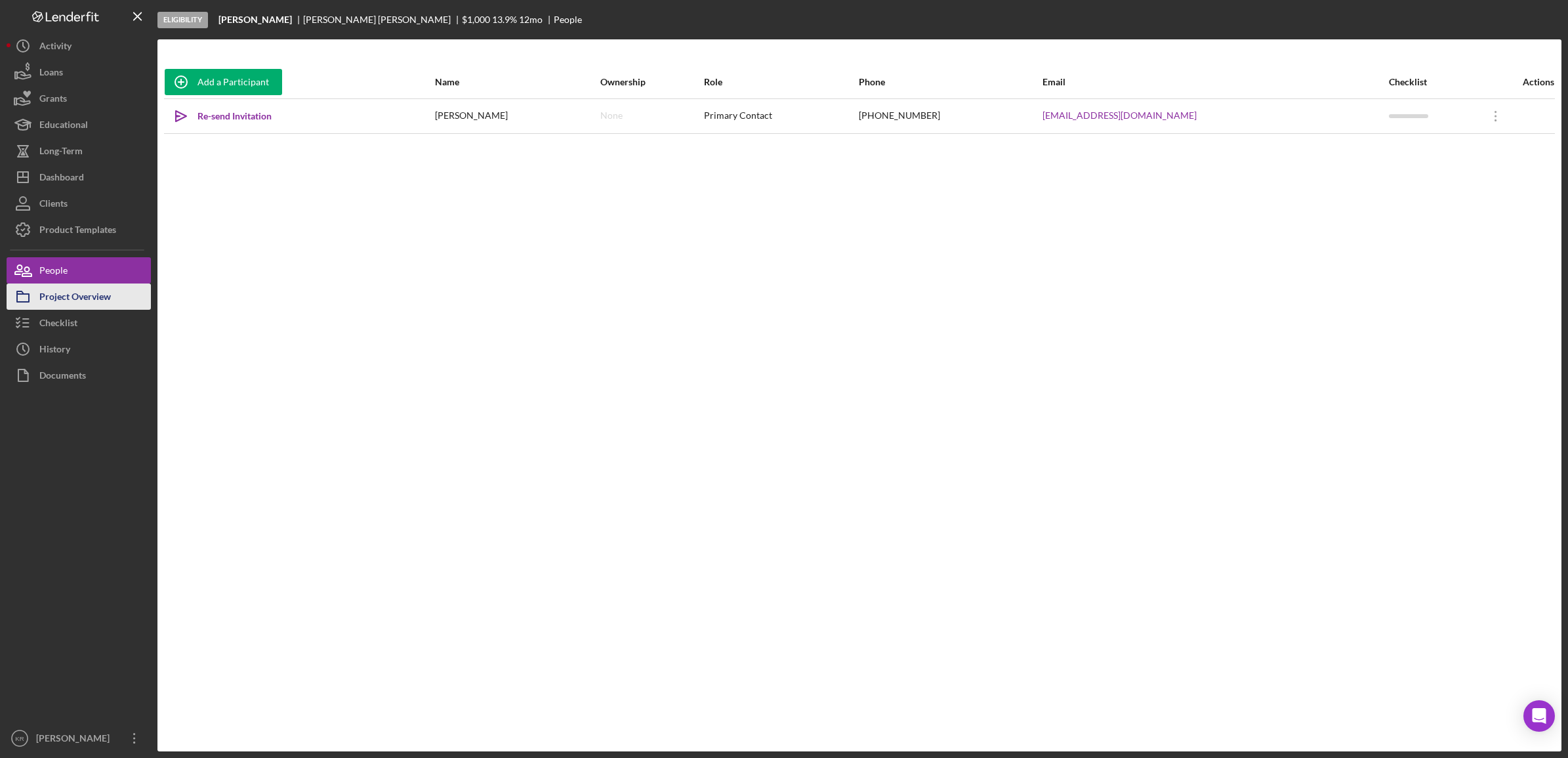
click at [93, 289] on div "Project Overview" at bounding box center [75, 298] width 72 height 30
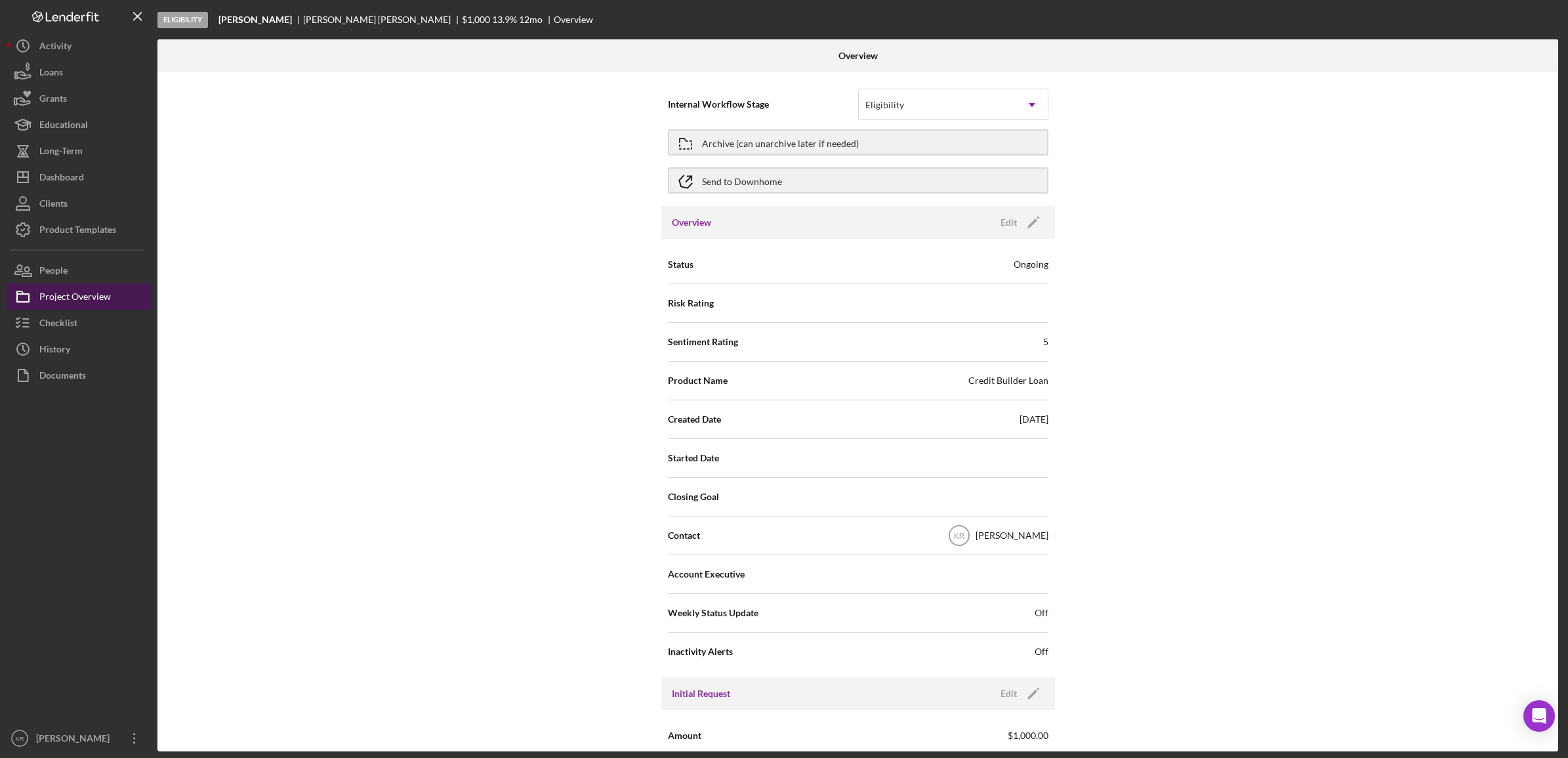
click at [94, 284] on div "Project Overview" at bounding box center [75, 298] width 72 height 30
click at [89, 273] on button "People" at bounding box center [79, 270] width 144 height 26
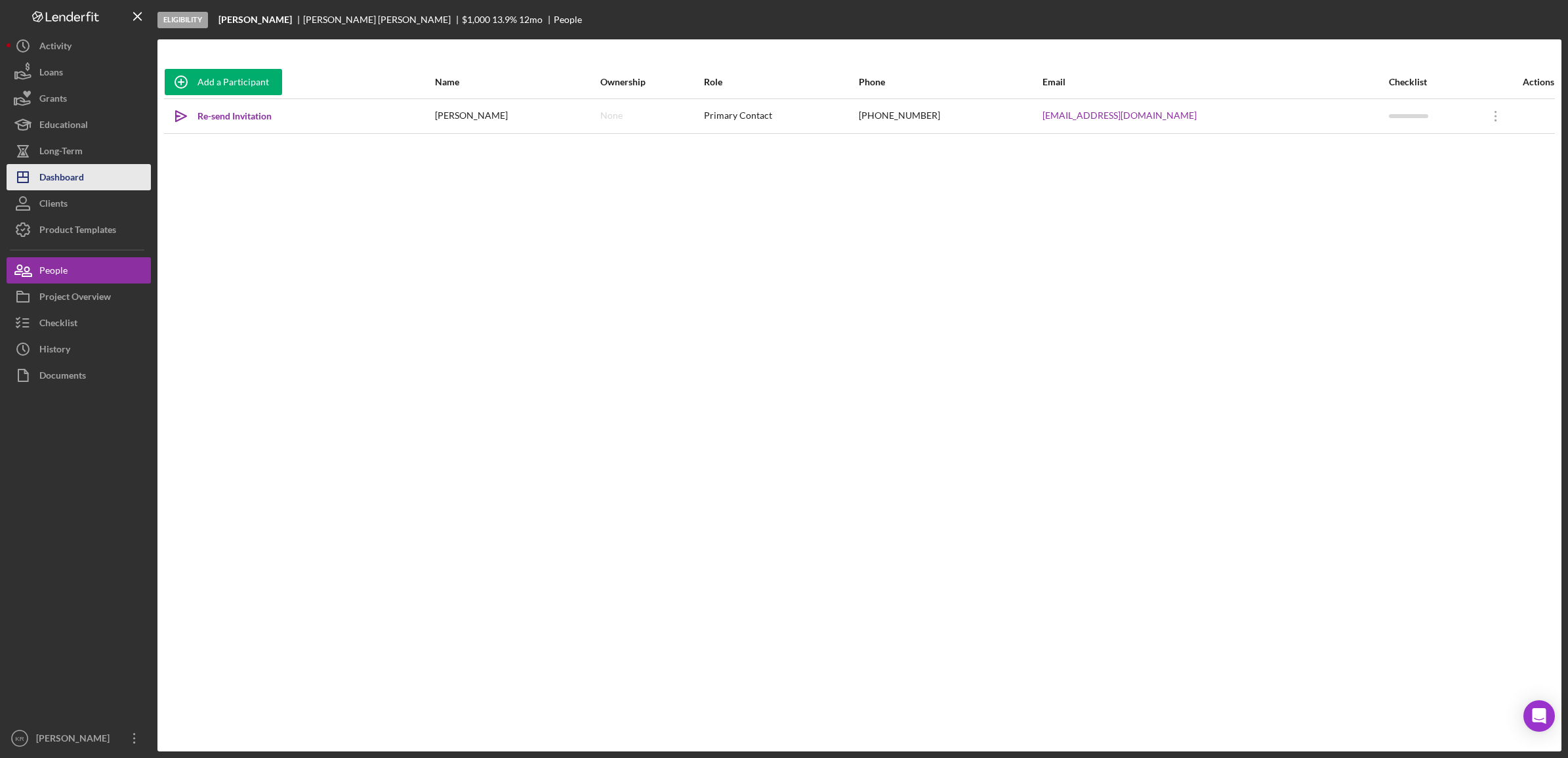
click at [64, 176] on div "Dashboard" at bounding box center [61, 179] width 45 height 30
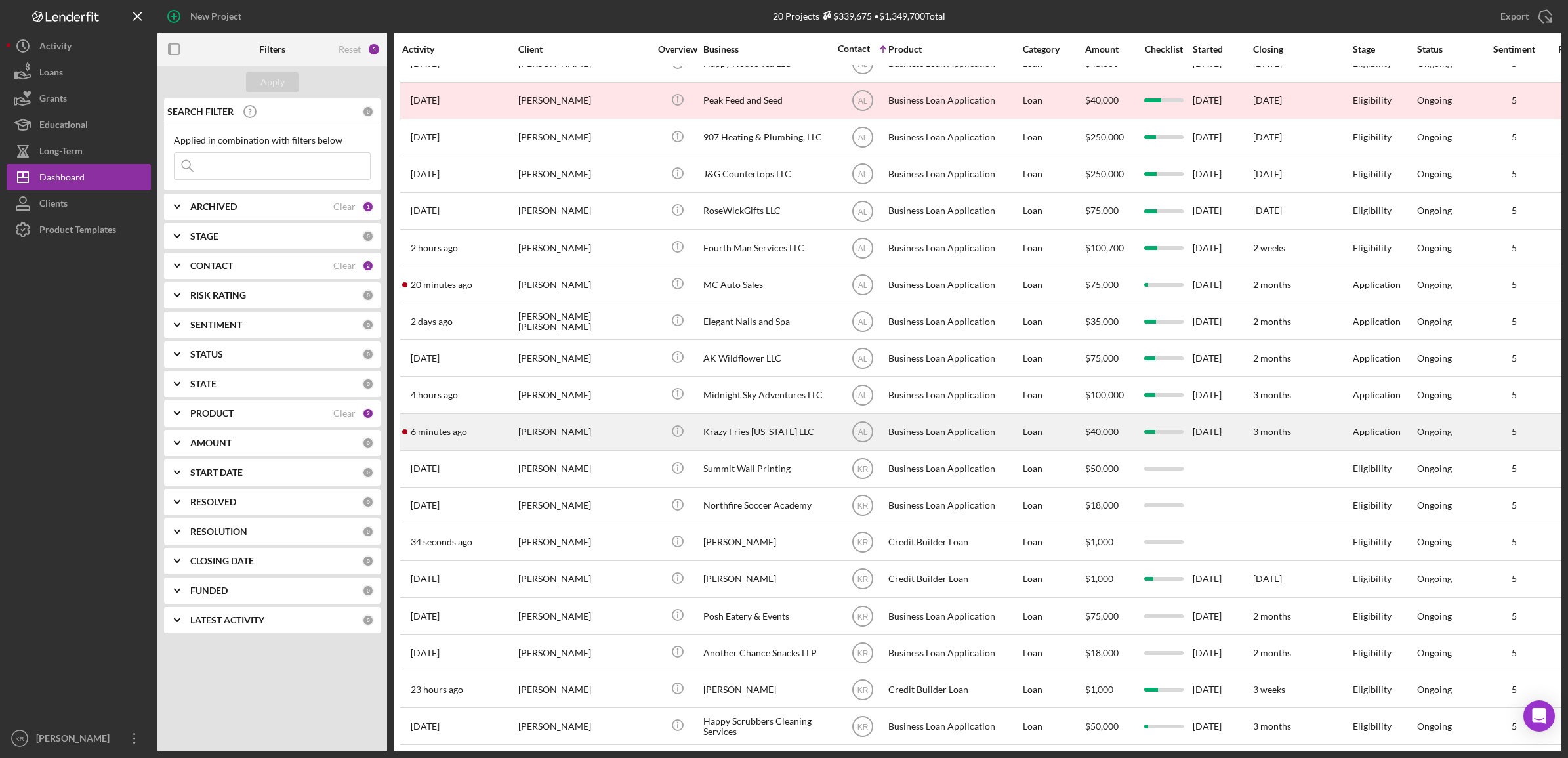
scroll to position [80, 0]
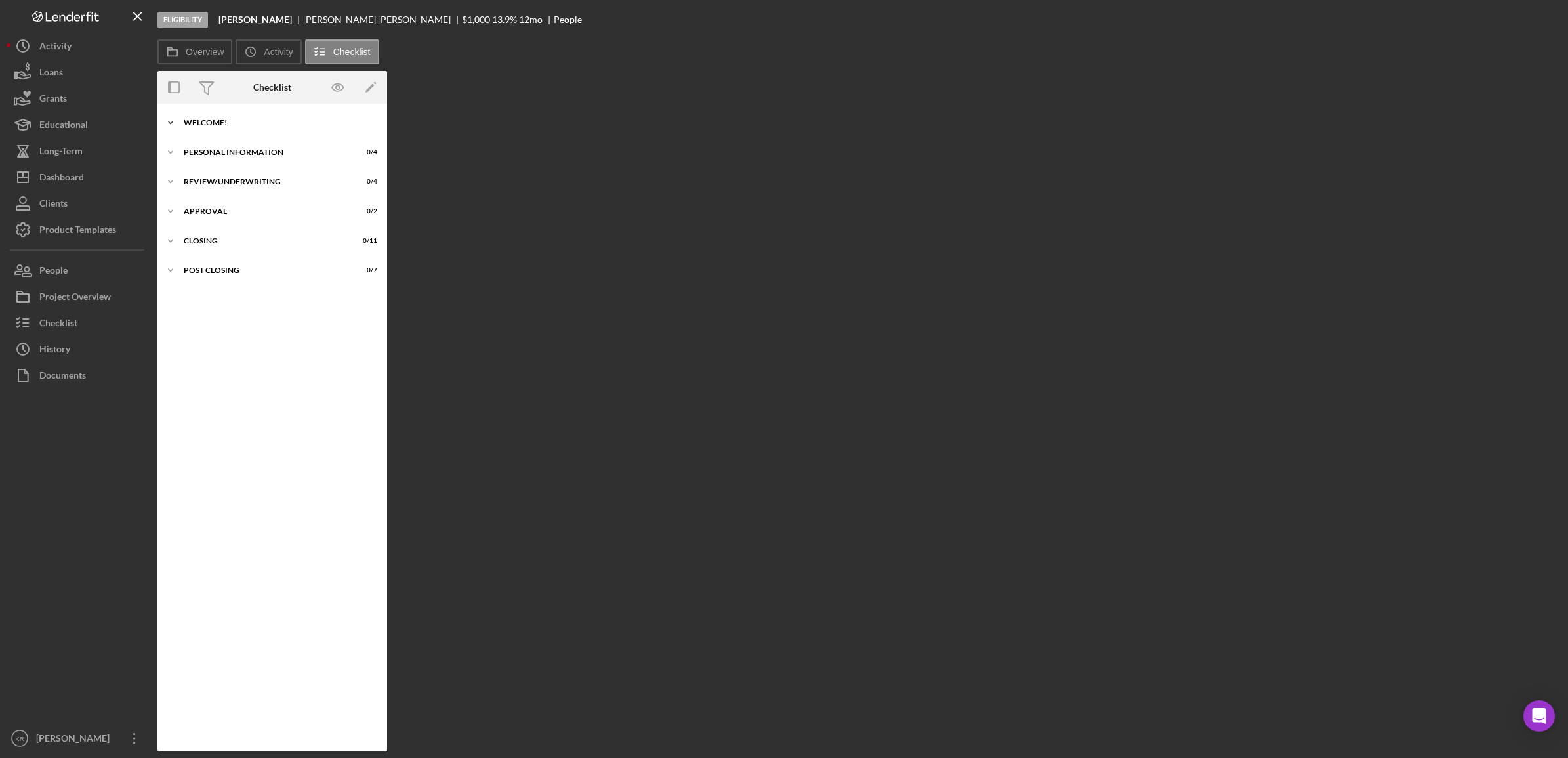
click at [263, 119] on div "Welcome!" at bounding box center [277, 123] width 187 height 8
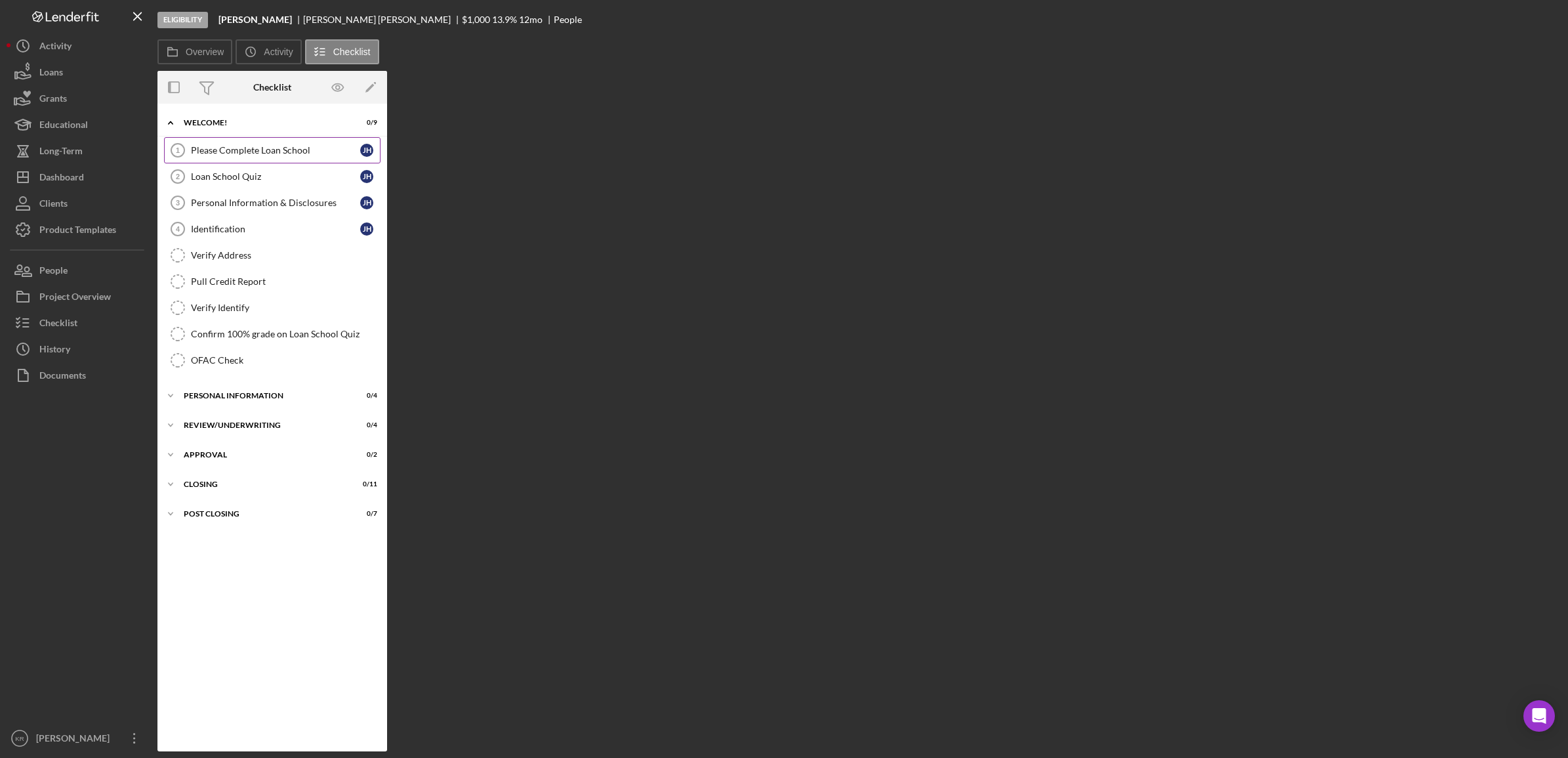
click at [304, 159] on link "Please Complete Loan School 1 Please Complete Loan School J H" at bounding box center [272, 150] width 217 height 26
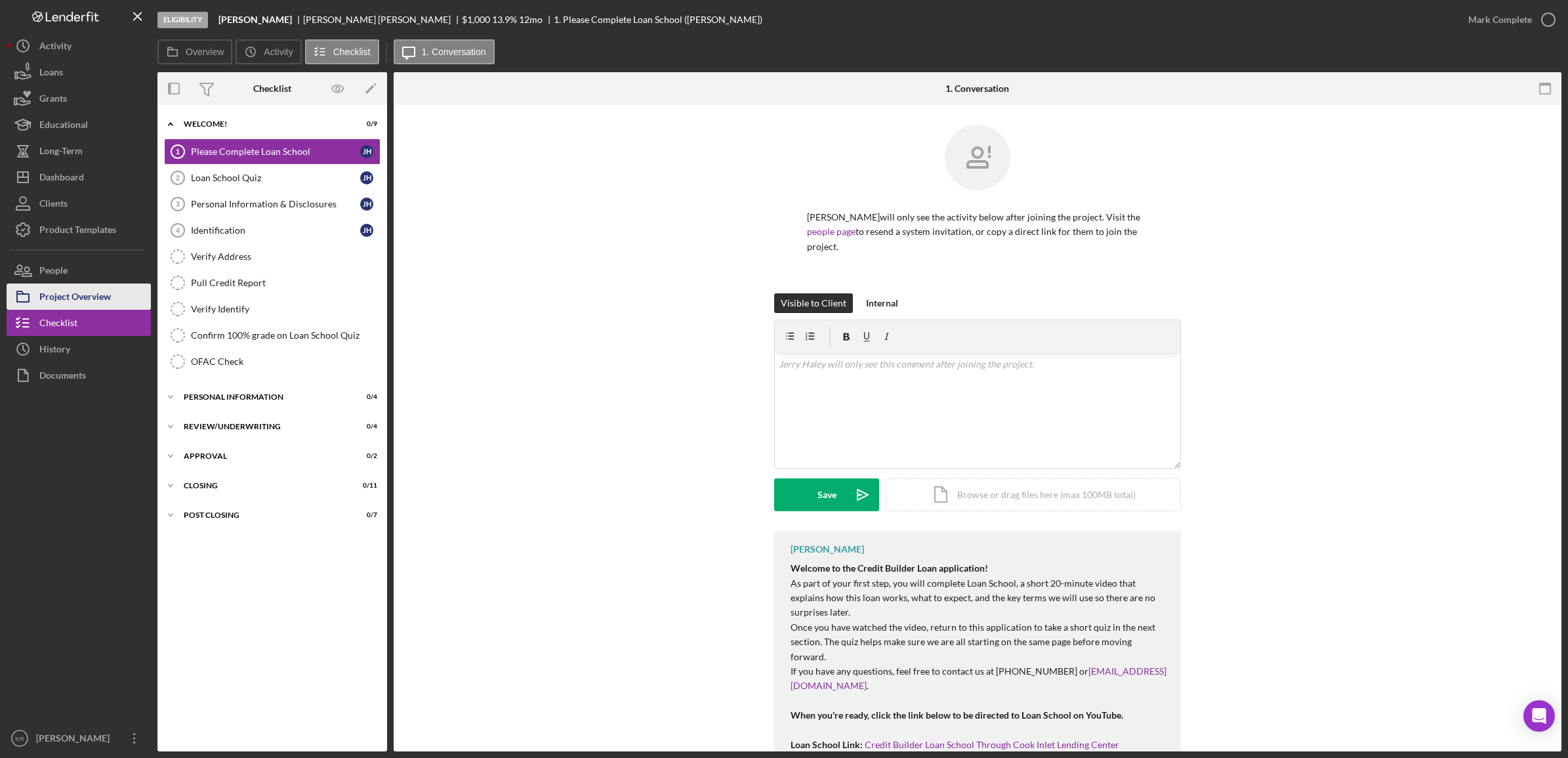
click at [110, 306] on div "Project Overview" at bounding box center [75, 298] width 72 height 30
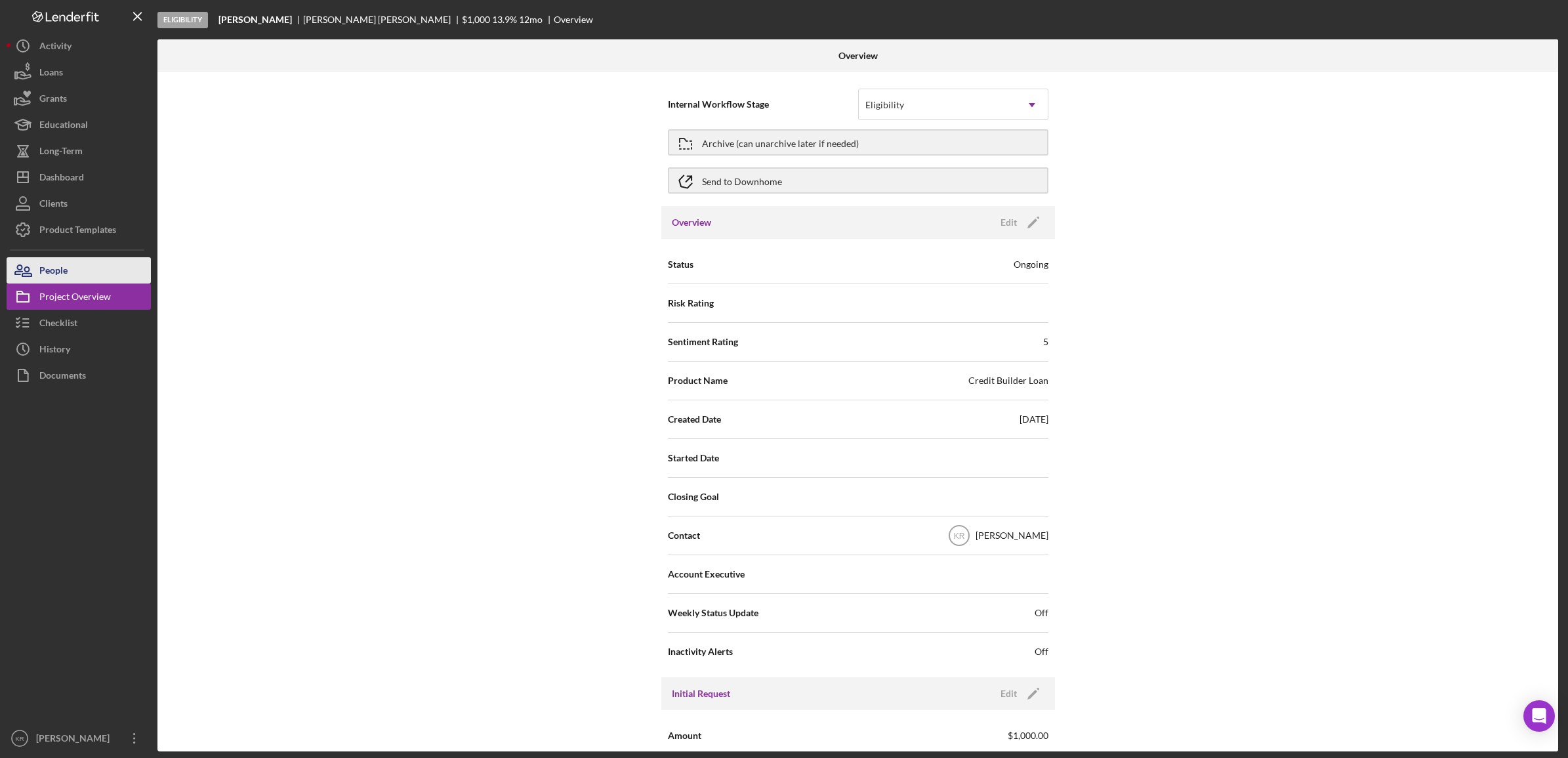
click at [115, 271] on button "People" at bounding box center [79, 270] width 144 height 26
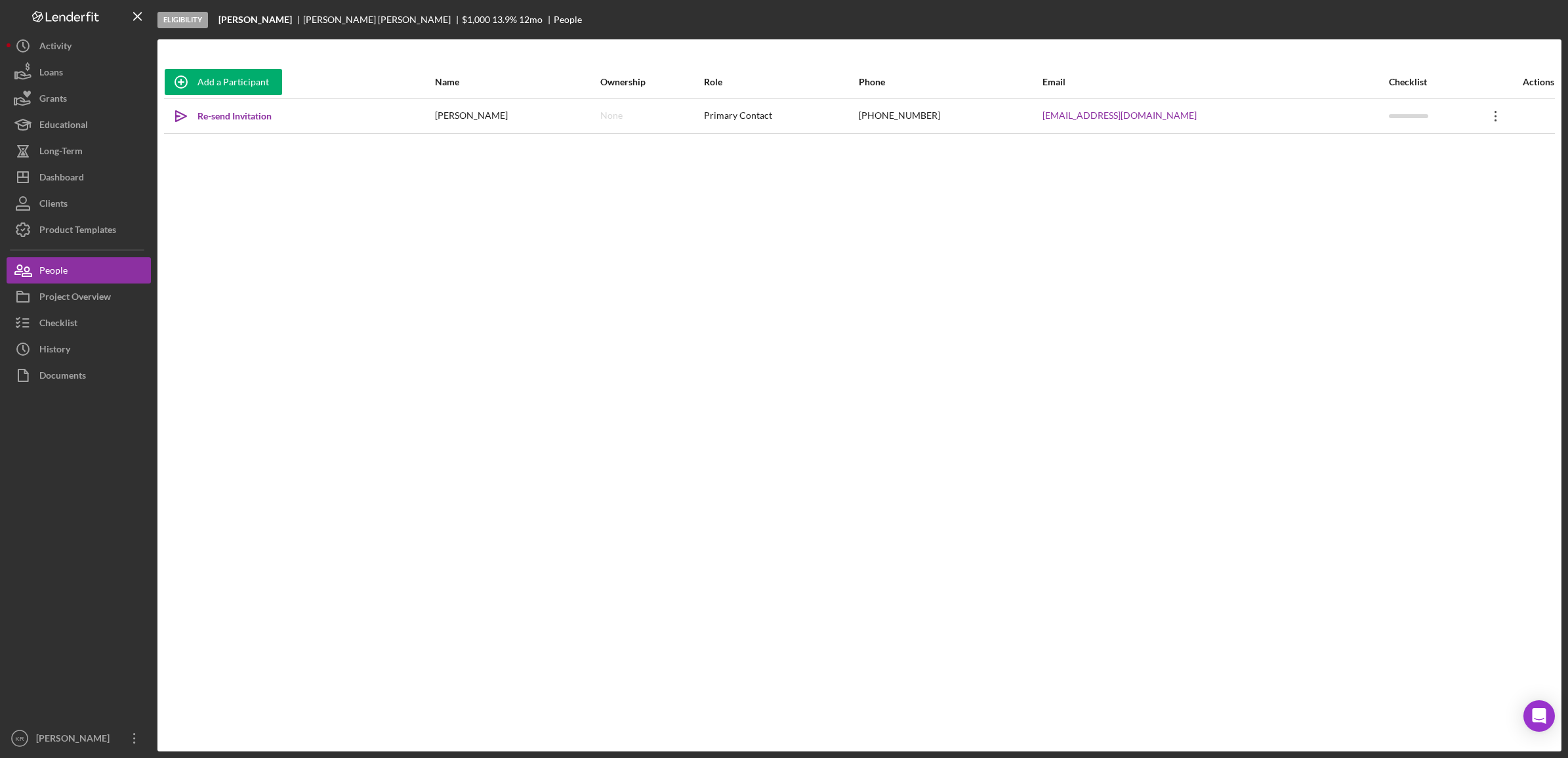
click at [1483, 125] on icon "Icon/Overflow" at bounding box center [1496, 116] width 33 height 33
click at [1426, 178] on button "Icon/Link Get Invitation Link" at bounding box center [1420, 176] width 144 height 26
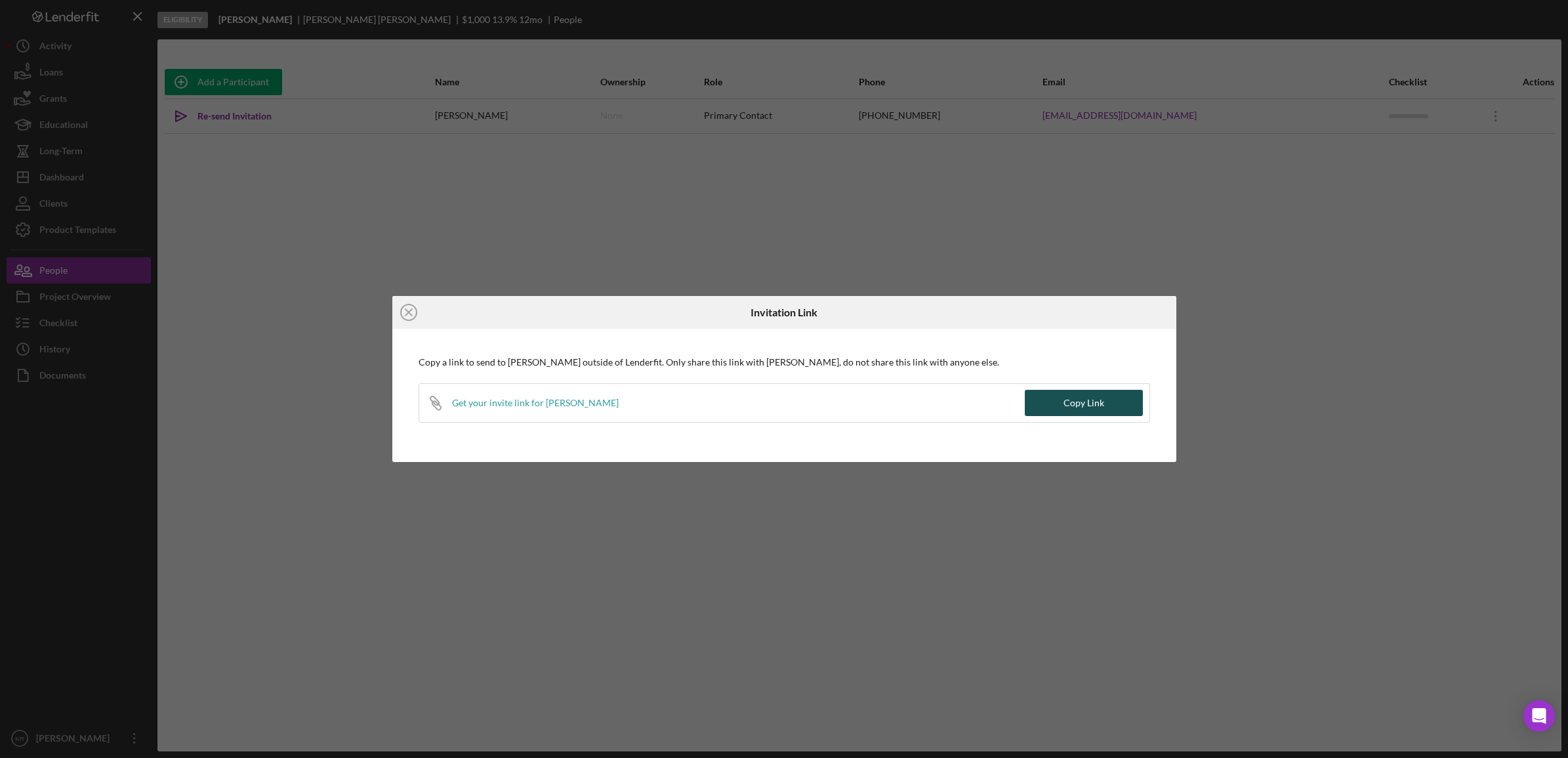
click at [1055, 408] on button "Copy Link" at bounding box center [1084, 403] width 118 height 26
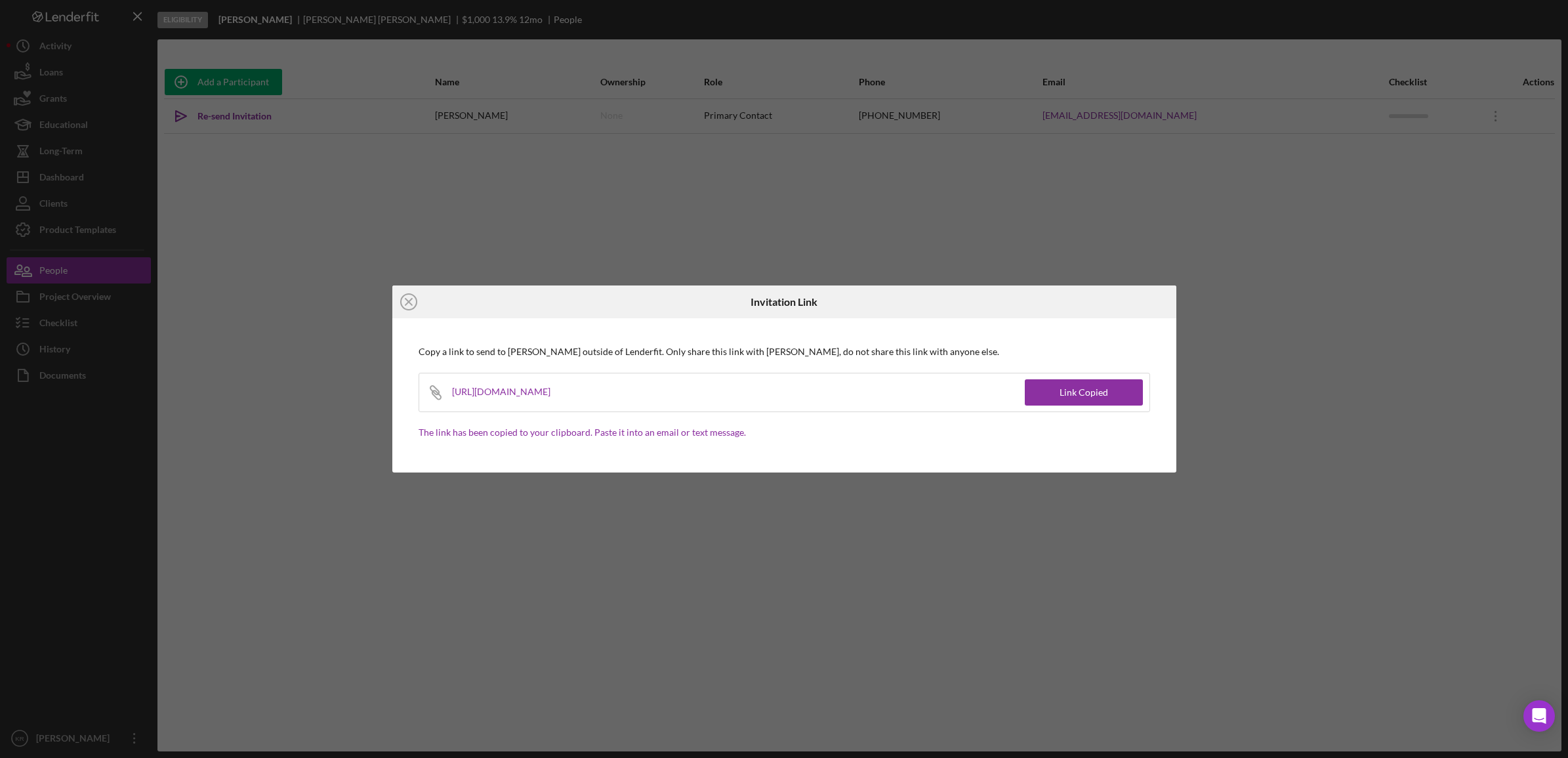
drag, startPoint x: 410, startPoint y: 302, endPoint x: 358, endPoint y: 281, distance: 56.1
click at [409, 302] on icon "Icon/Close" at bounding box center [408, 302] width 33 height 33
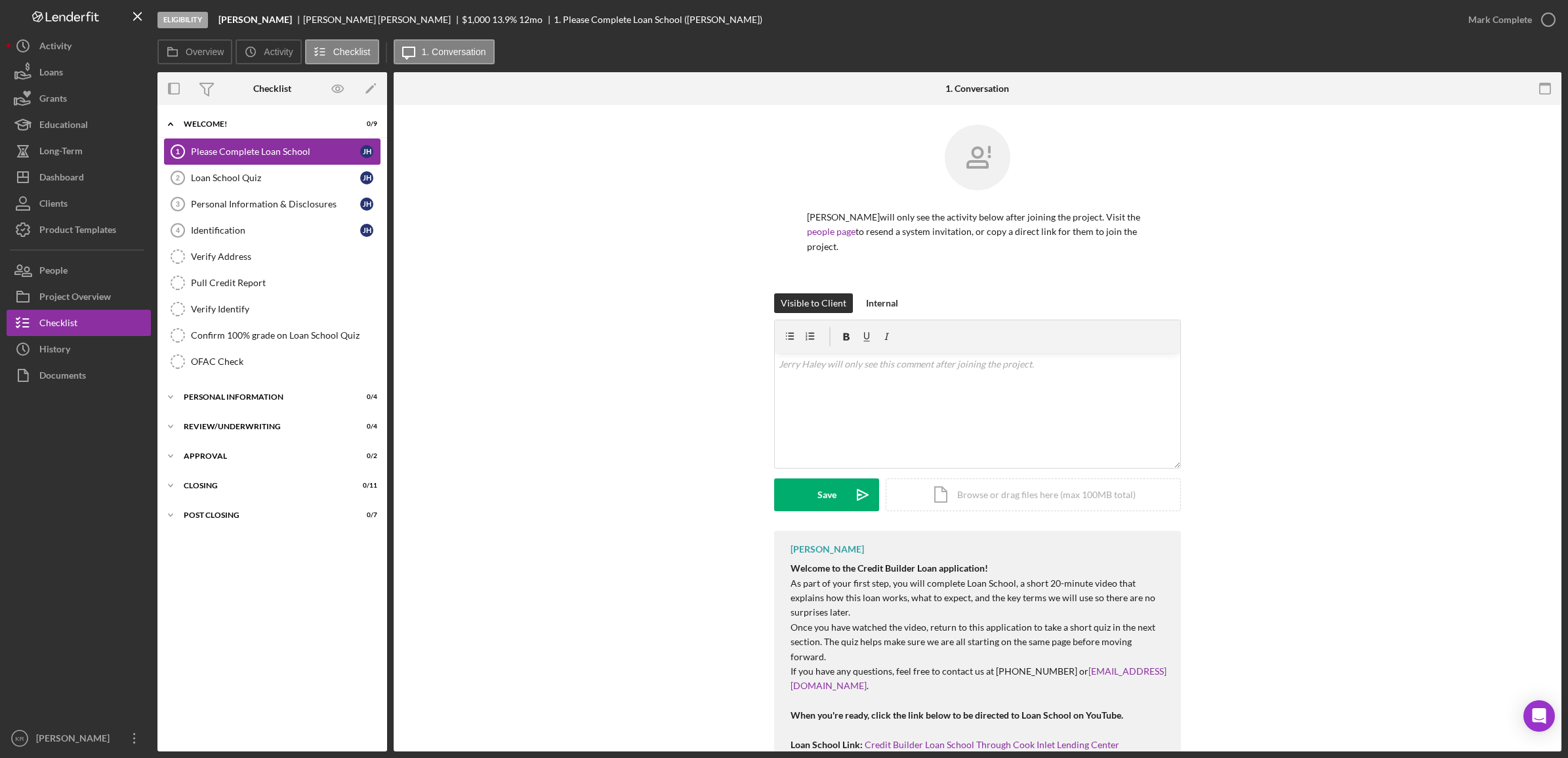
click at [283, 140] on link "Please Complete Loan School 1 Please Complete Loan School J H" at bounding box center [272, 151] width 217 height 26
click at [215, 198] on link "Personal Information & Disclosures 3 Personal Information & Disclosures J H" at bounding box center [272, 204] width 217 height 26
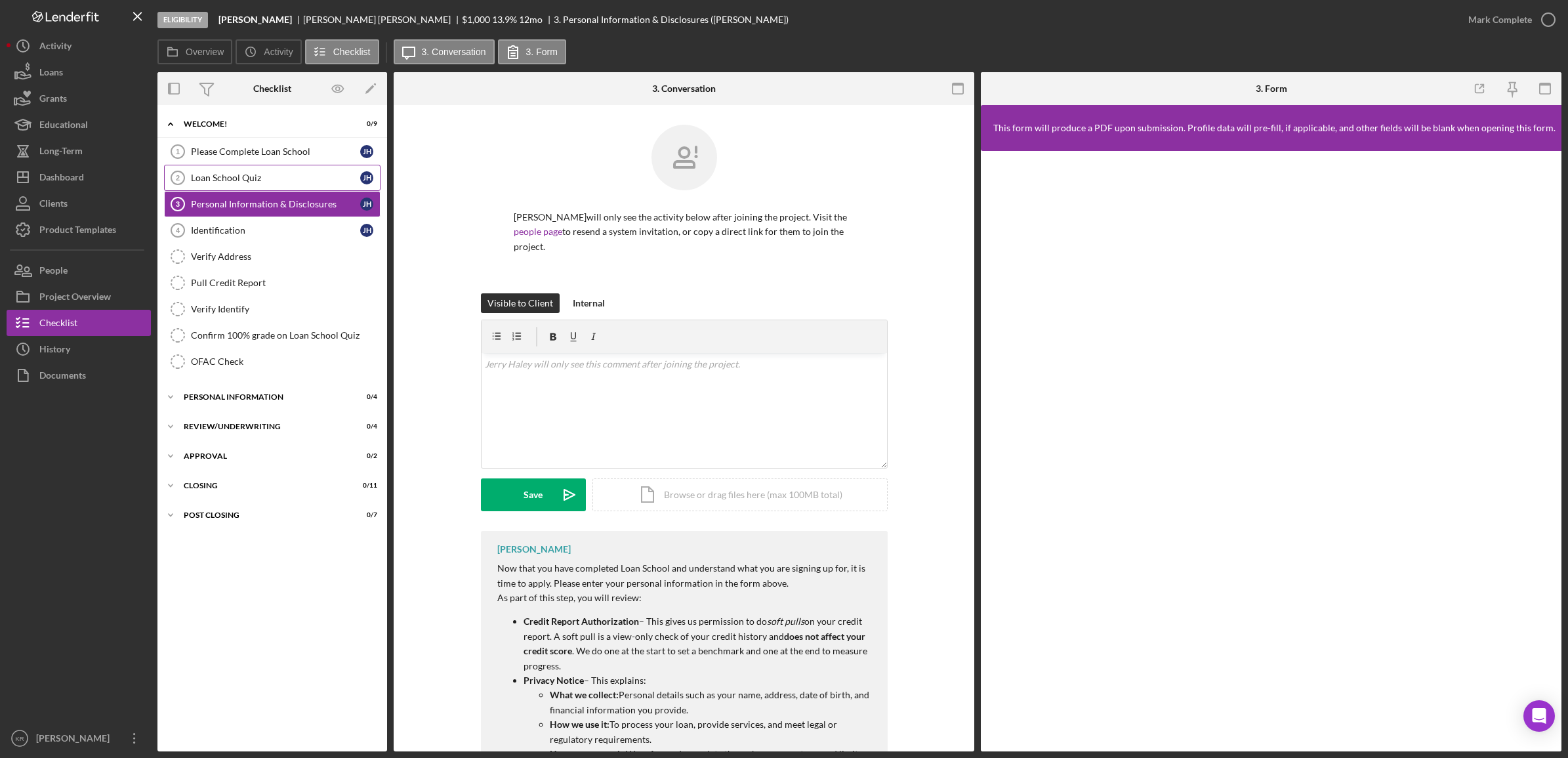
click at [227, 181] on div "Loan School Quiz" at bounding box center [275, 178] width 169 height 11
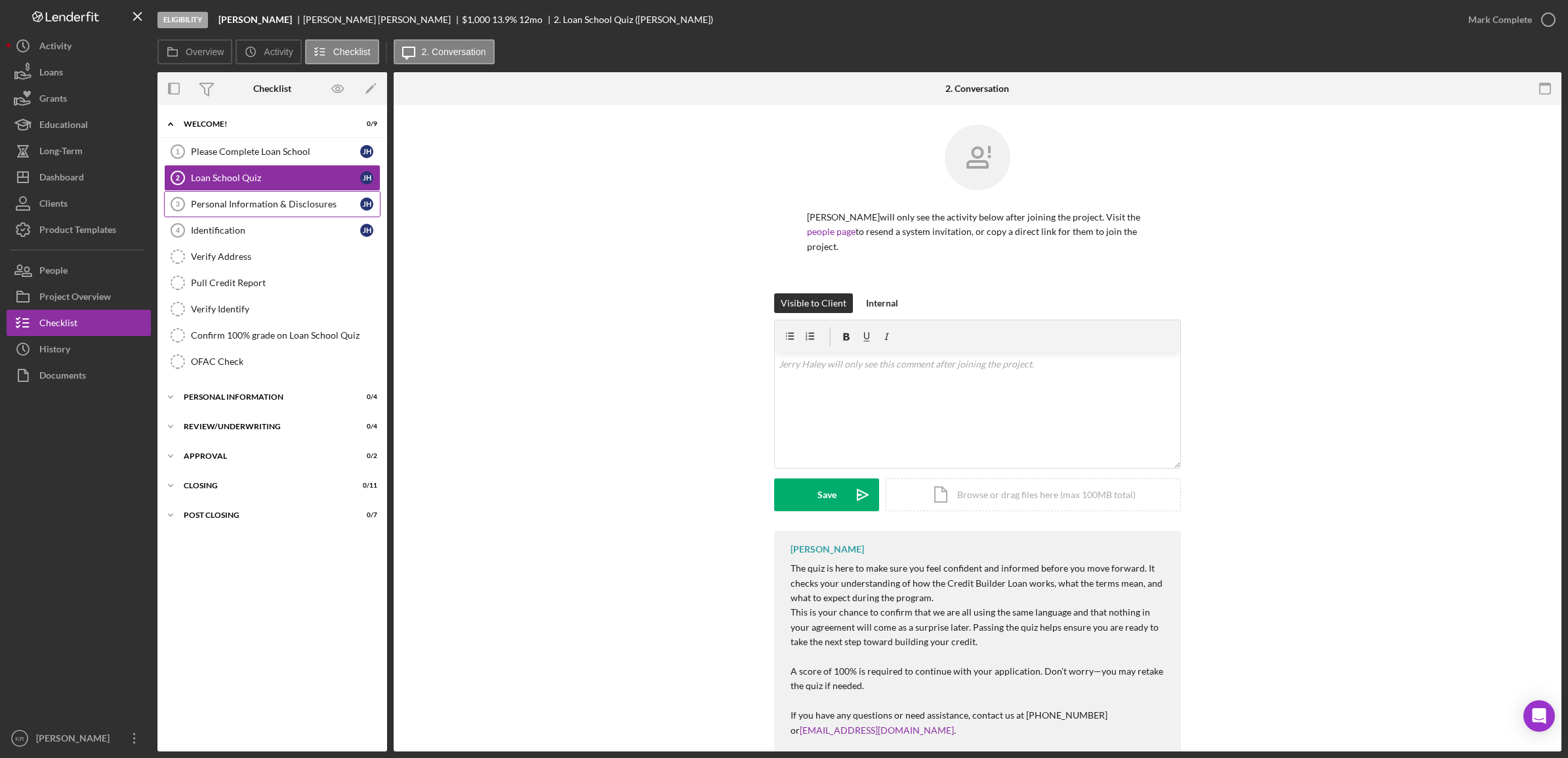
click at [227, 205] on div "Personal Information & Disclosures" at bounding box center [275, 205] width 169 height 11
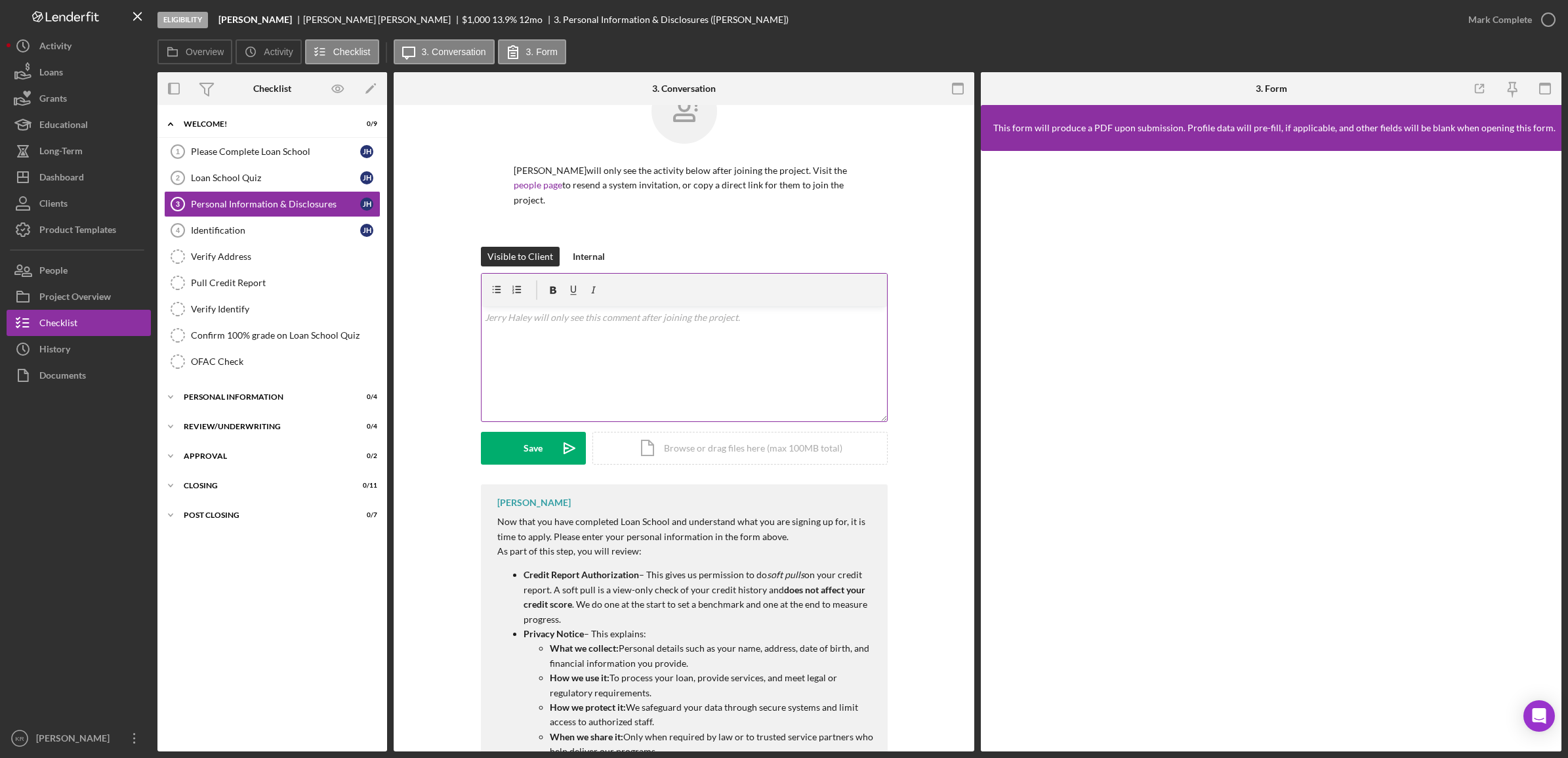
scroll to position [92, 0]
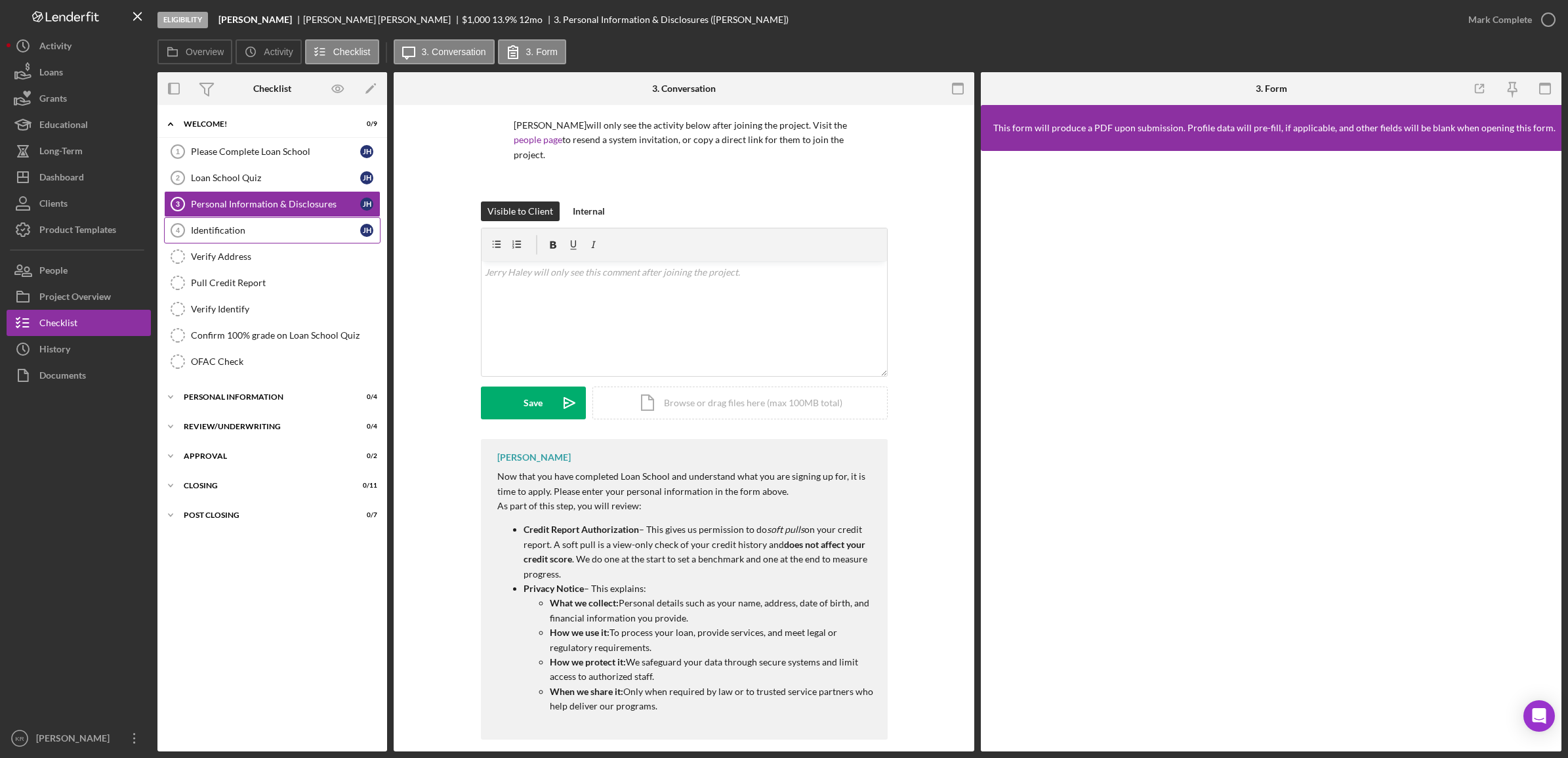
click at [236, 220] on link "Identification 4 Identification J H" at bounding box center [272, 230] width 217 height 26
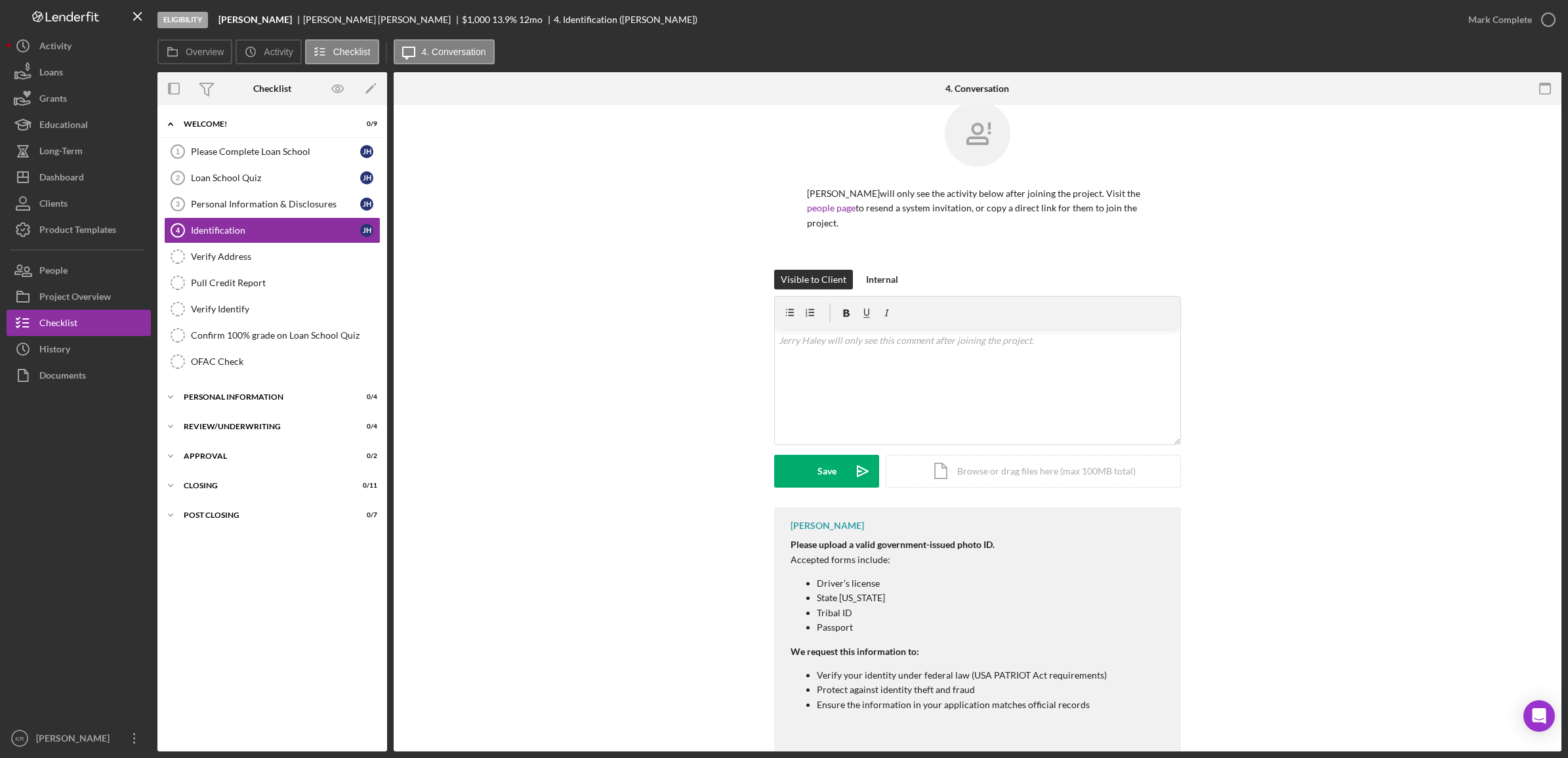
scroll to position [36, 0]
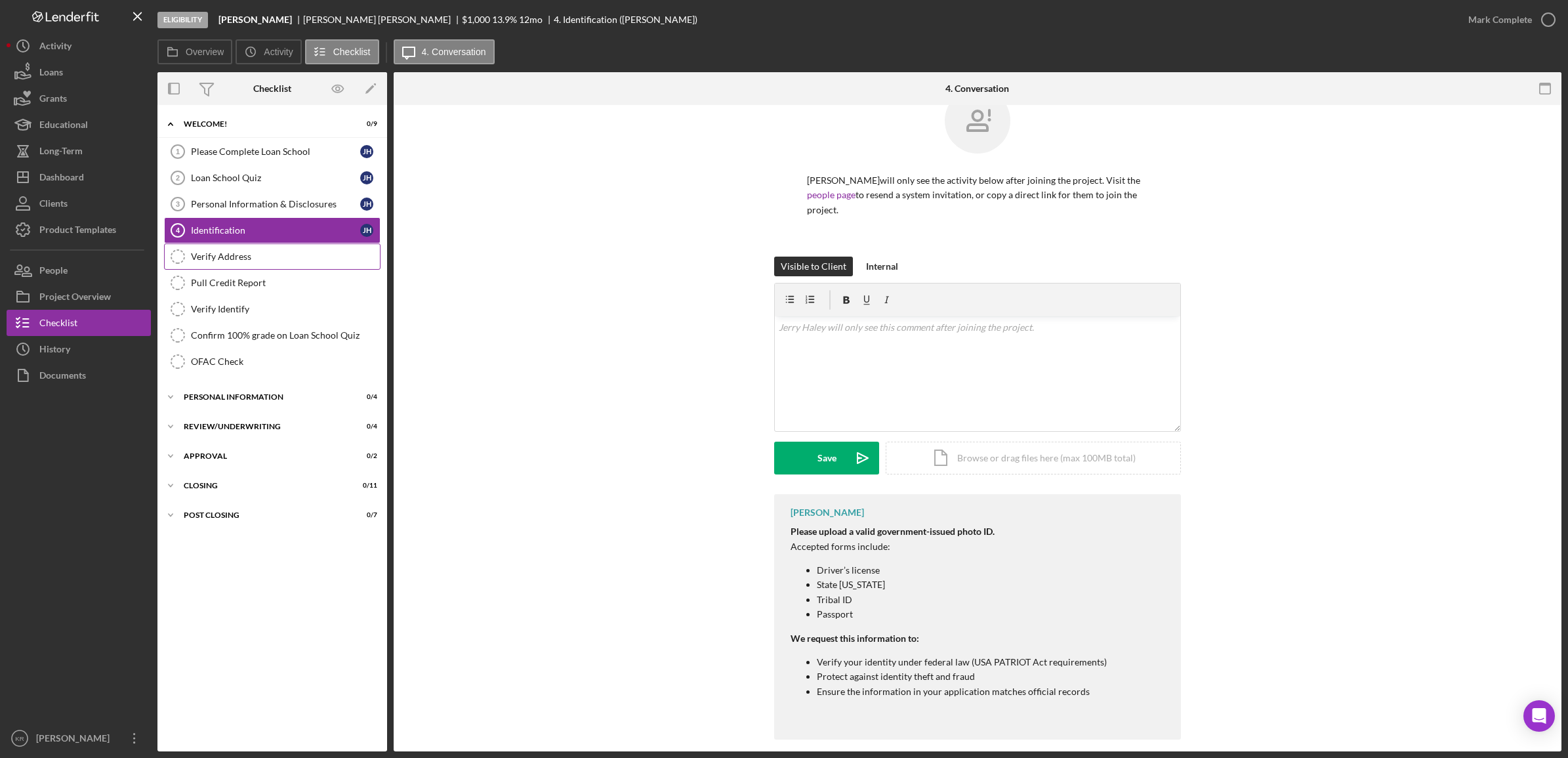
click at [266, 259] on div "Verify Address" at bounding box center [285, 256] width 189 height 11
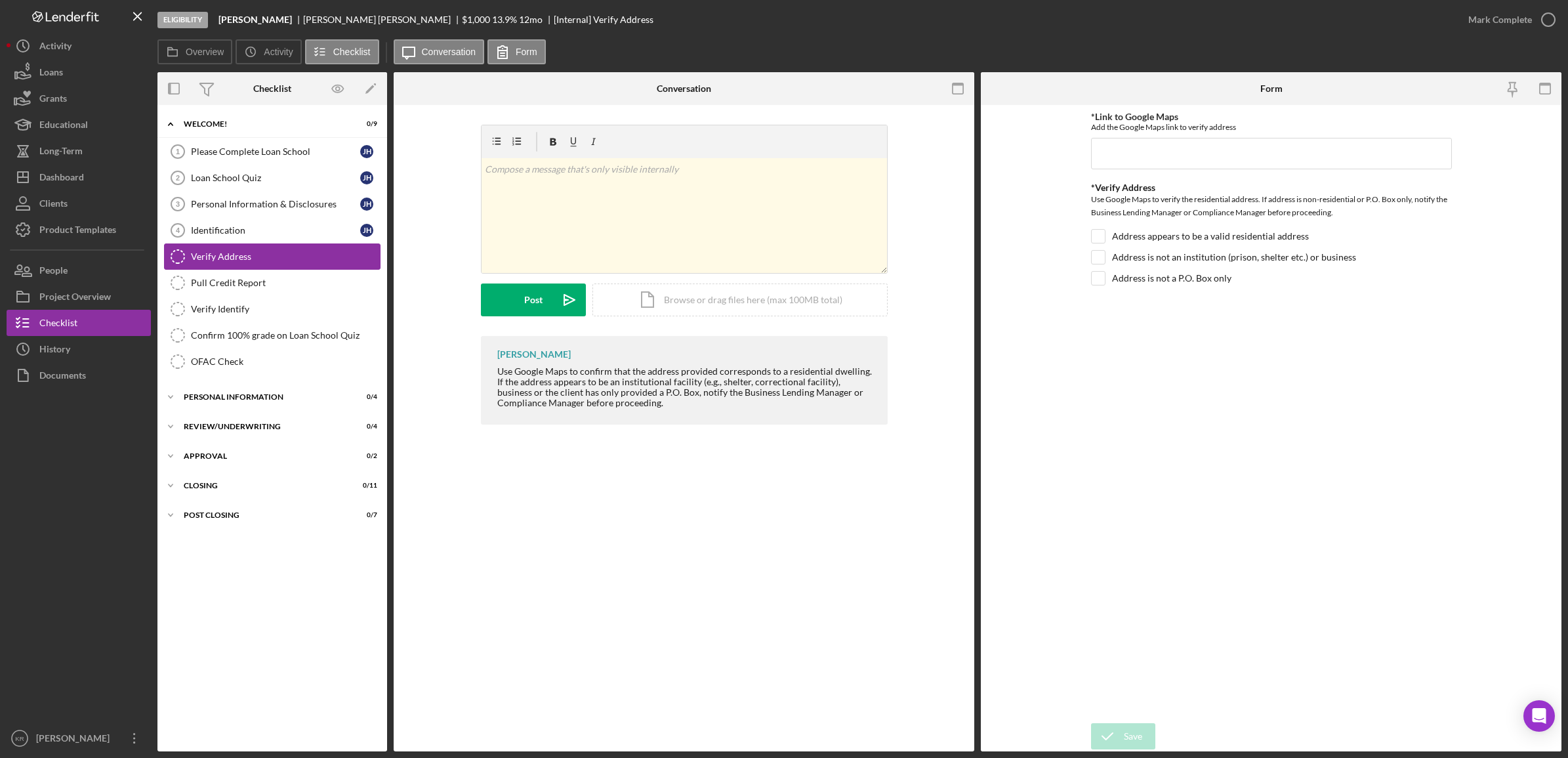
click at [256, 270] on link "Verify Address Verify Address" at bounding box center [272, 256] width 217 height 26
click at [238, 284] on div "Pull Credit Report" at bounding box center [285, 283] width 189 height 11
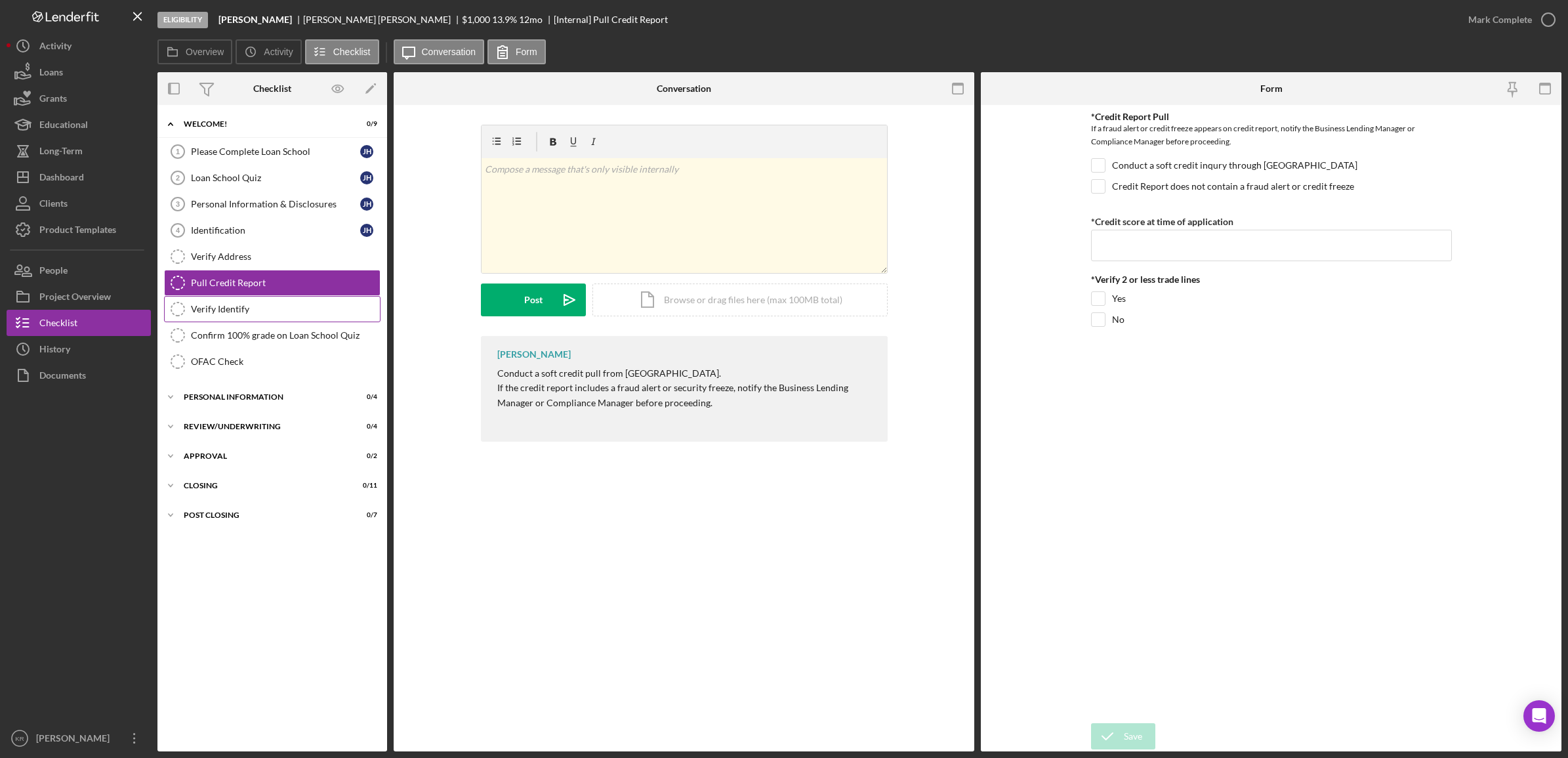
click at [252, 313] on div "Verify Identify" at bounding box center [285, 309] width 189 height 11
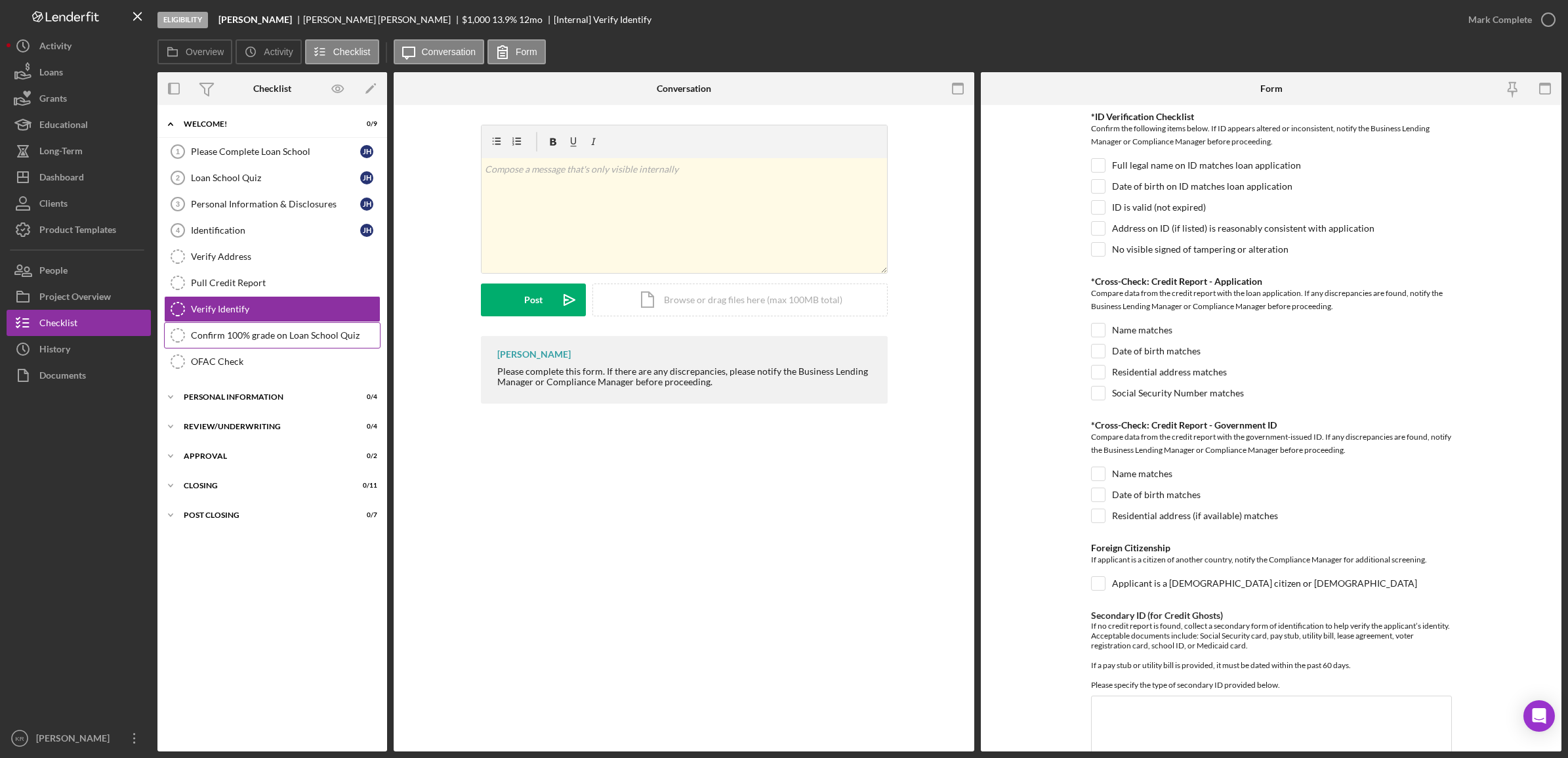
click at [309, 344] on link "Confirm 100% grade on Loan School Quiz Confirm 100% grade on Loan School Quiz" at bounding box center [272, 335] width 217 height 26
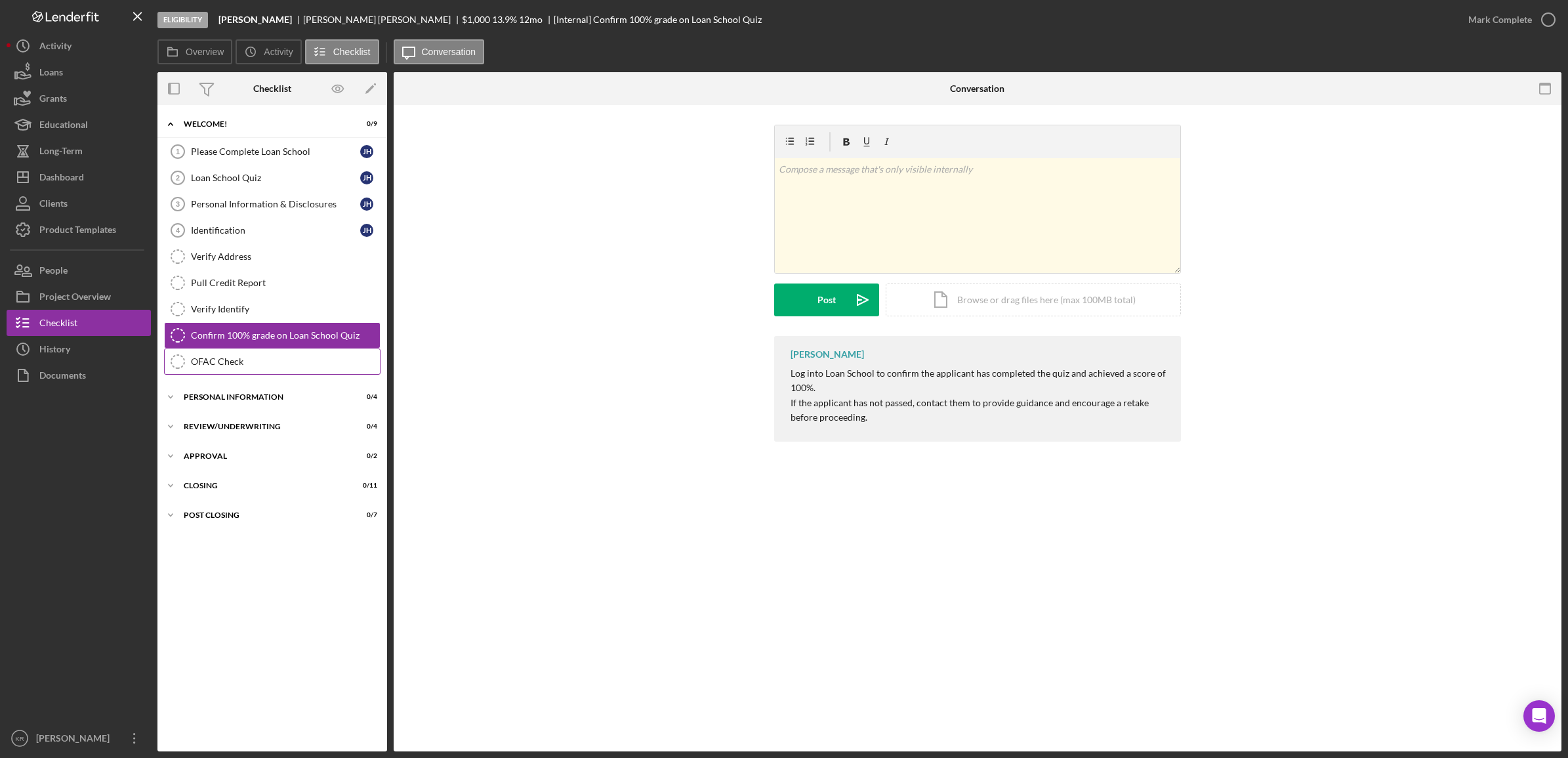
click at [273, 365] on div "OFAC Check" at bounding box center [285, 362] width 189 height 11
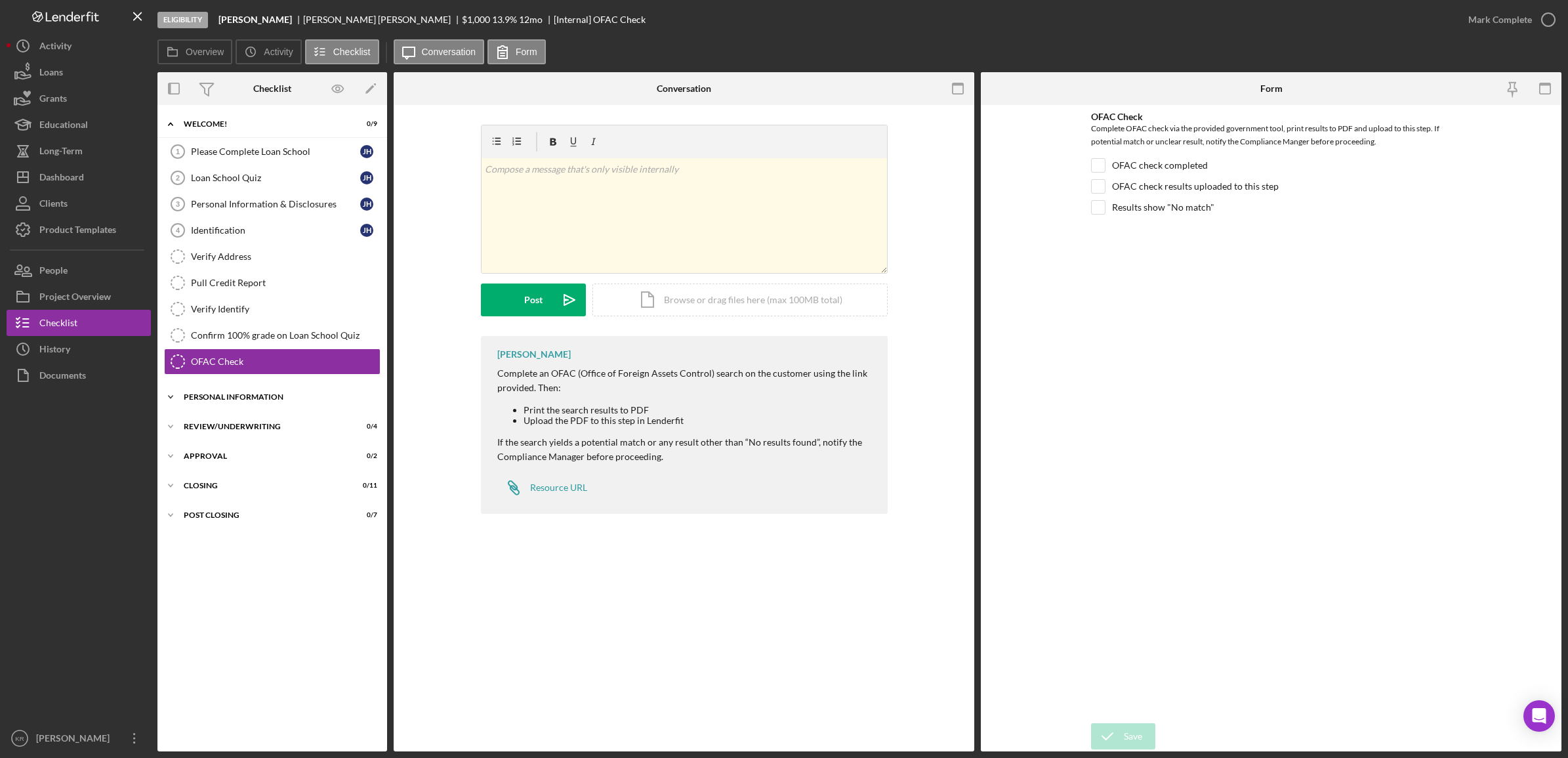
click at [260, 395] on div "Icon/Expander Personal Information 0 / 4" at bounding box center [272, 397] width 229 height 26
click at [227, 441] on link "Income Verification Income Verification J H" at bounding box center [272, 451] width 217 height 26
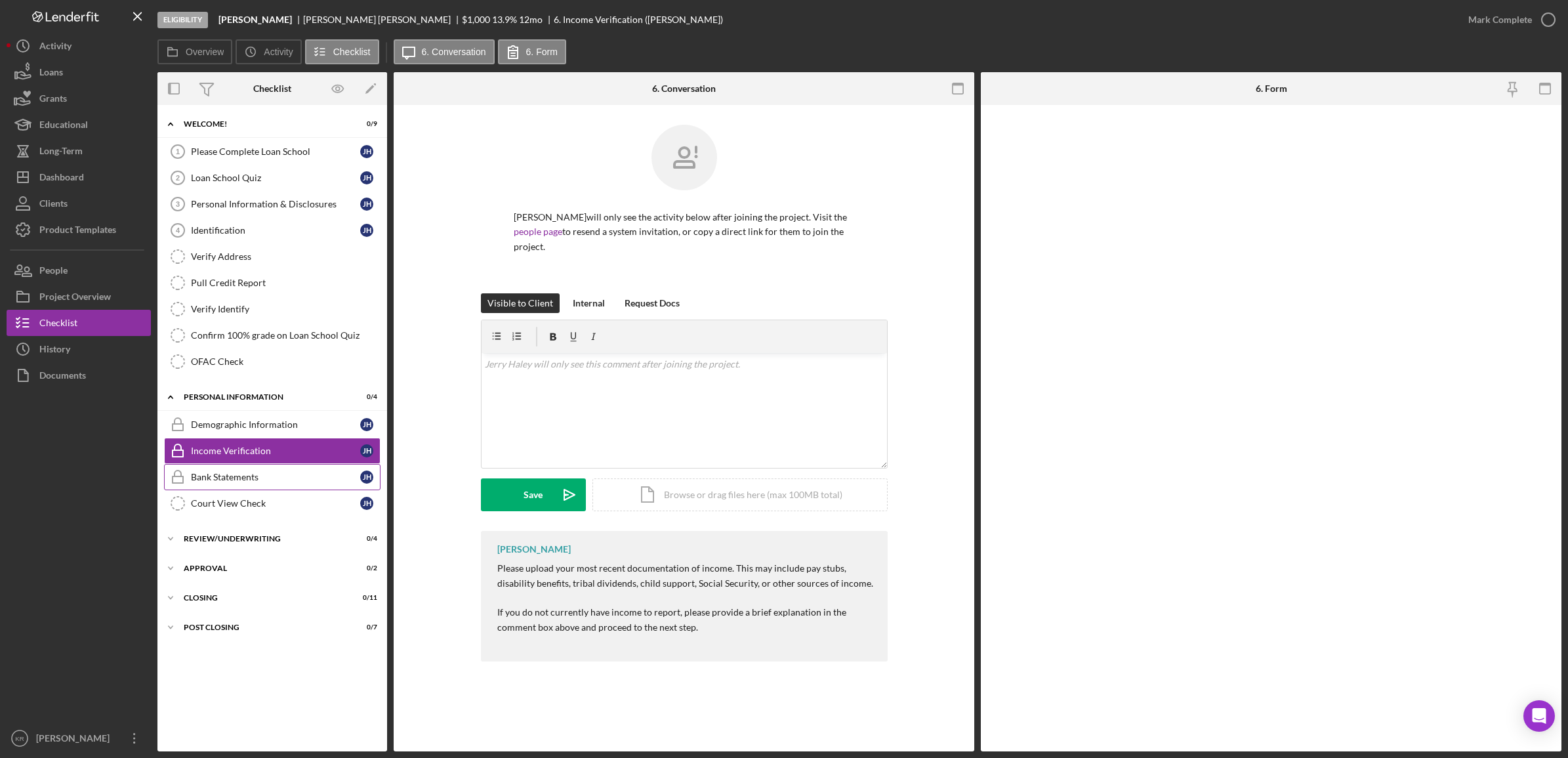
click at [194, 477] on div "Bank Statements" at bounding box center [275, 477] width 169 height 11
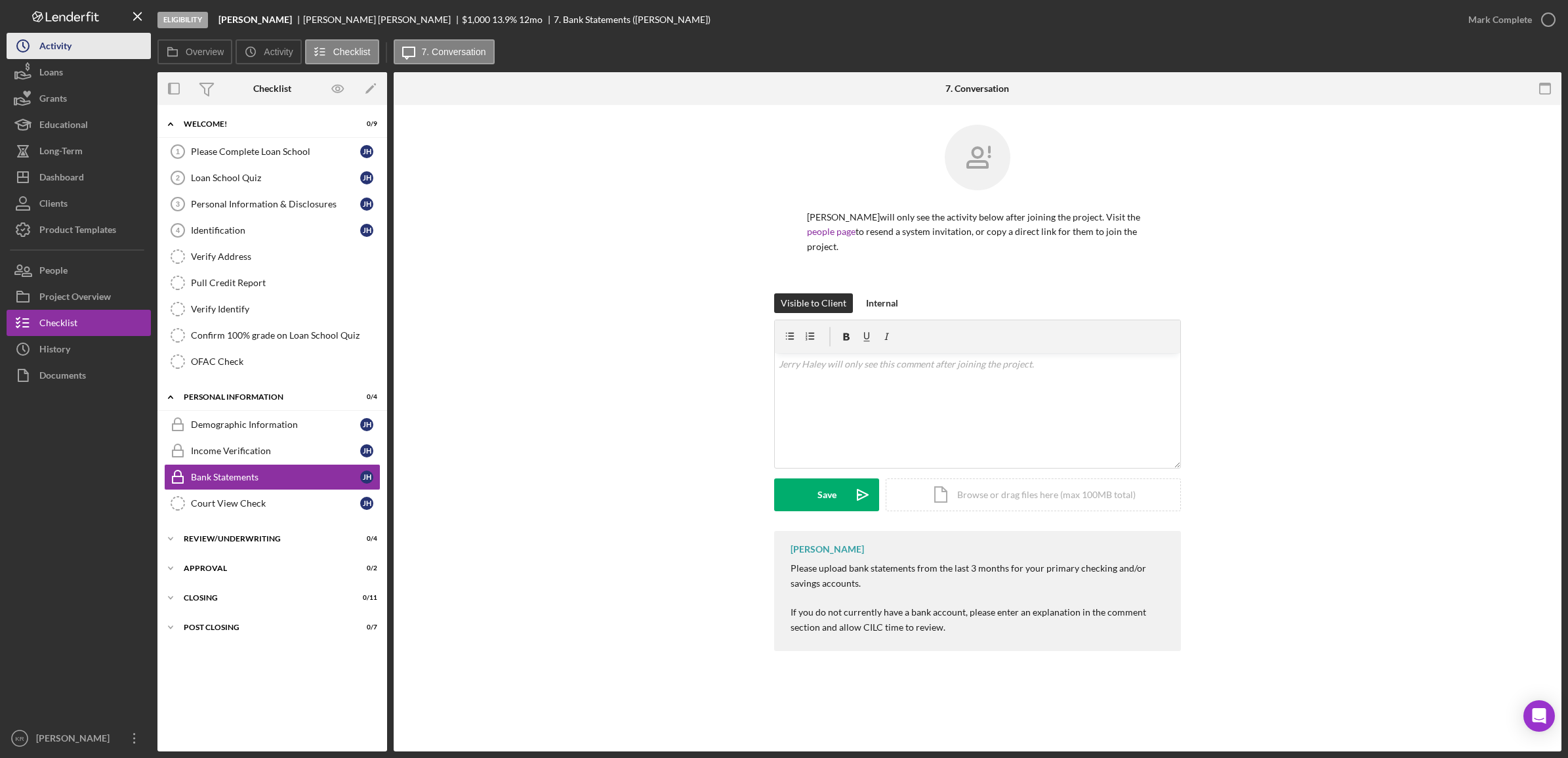
click at [69, 50] on div "Activity" at bounding box center [55, 48] width 32 height 30
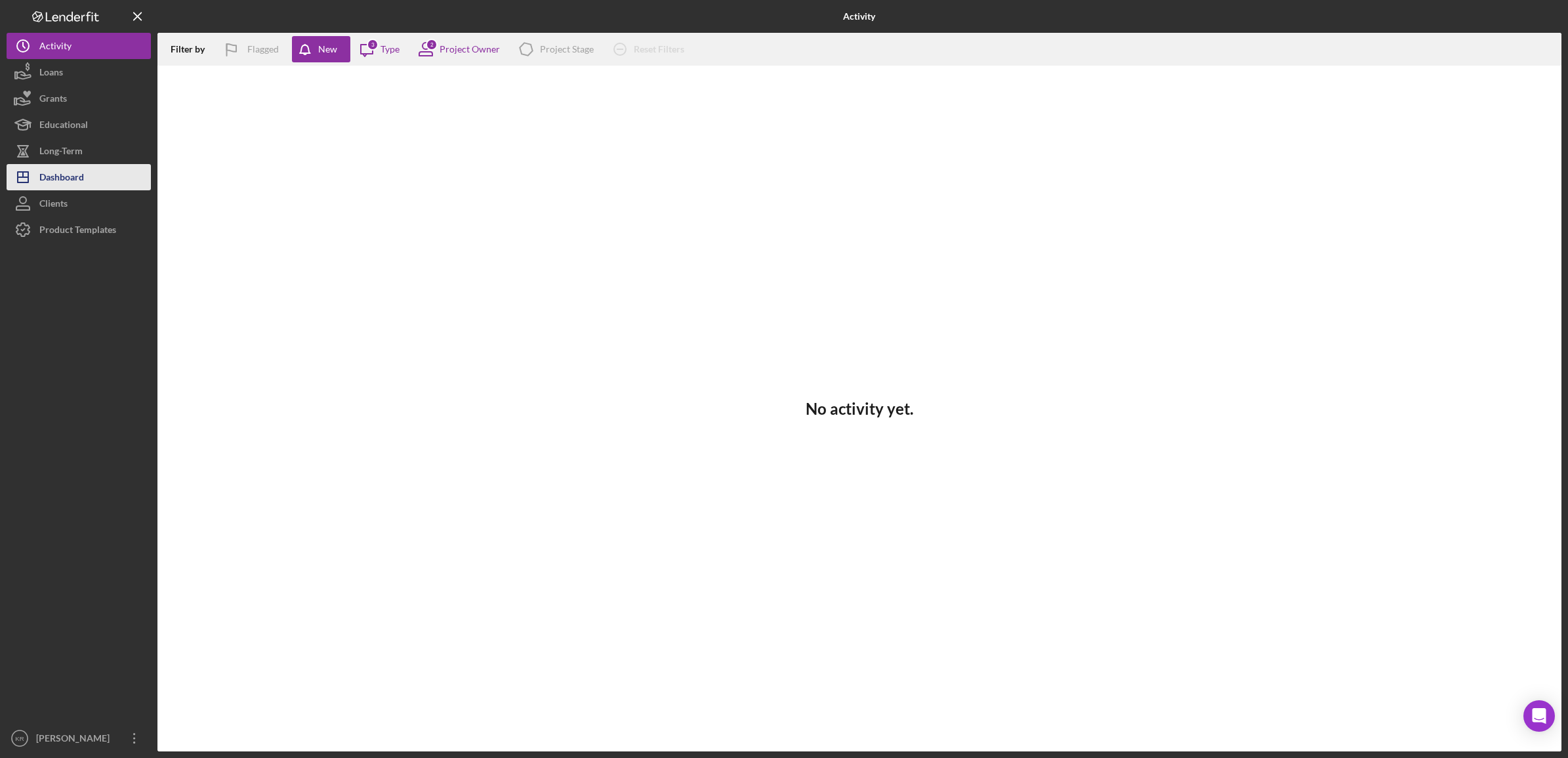
click at [123, 167] on button "Icon/Dashboard Dashboard" at bounding box center [79, 177] width 144 height 26
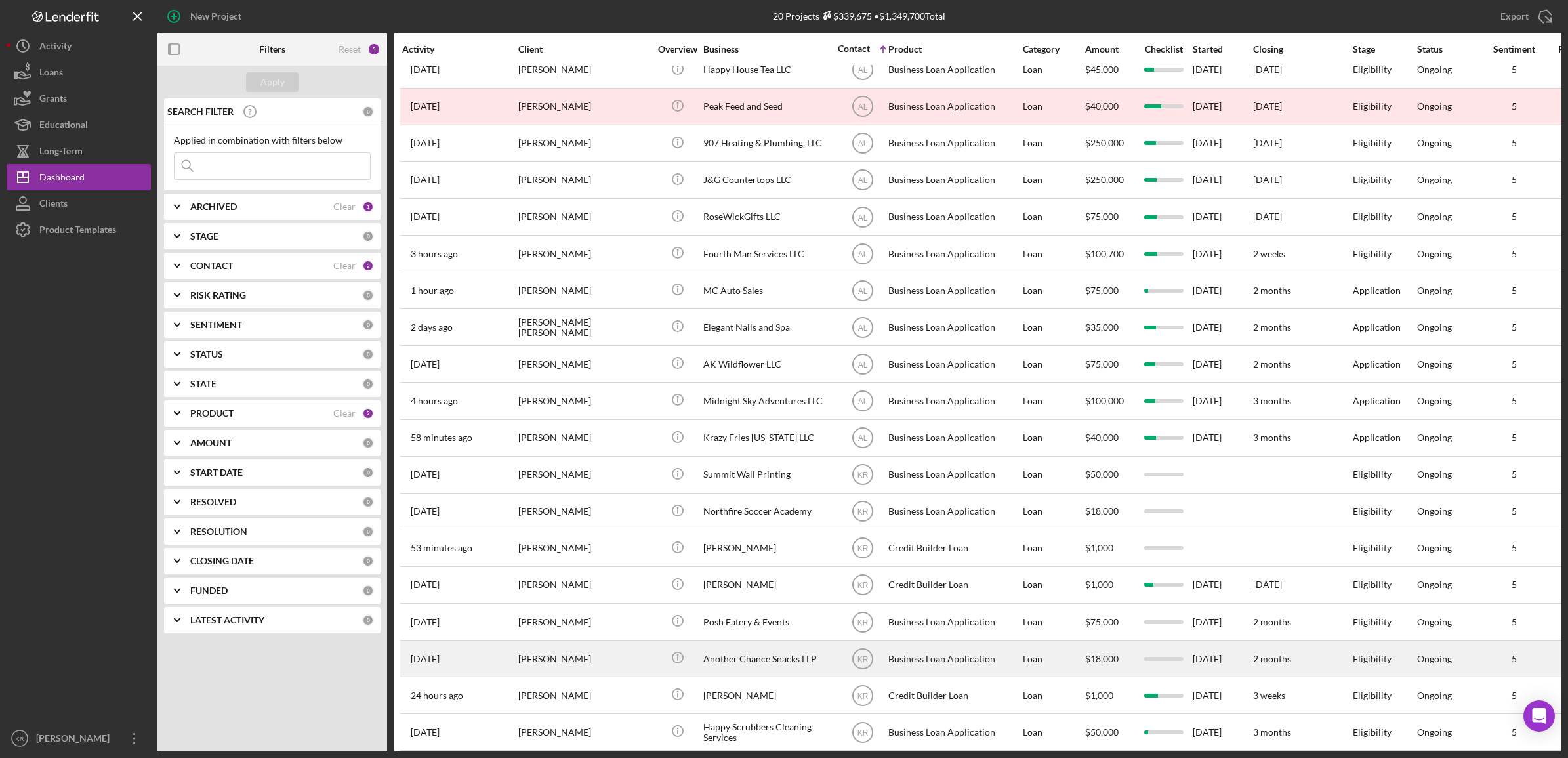
scroll to position [80, 0]
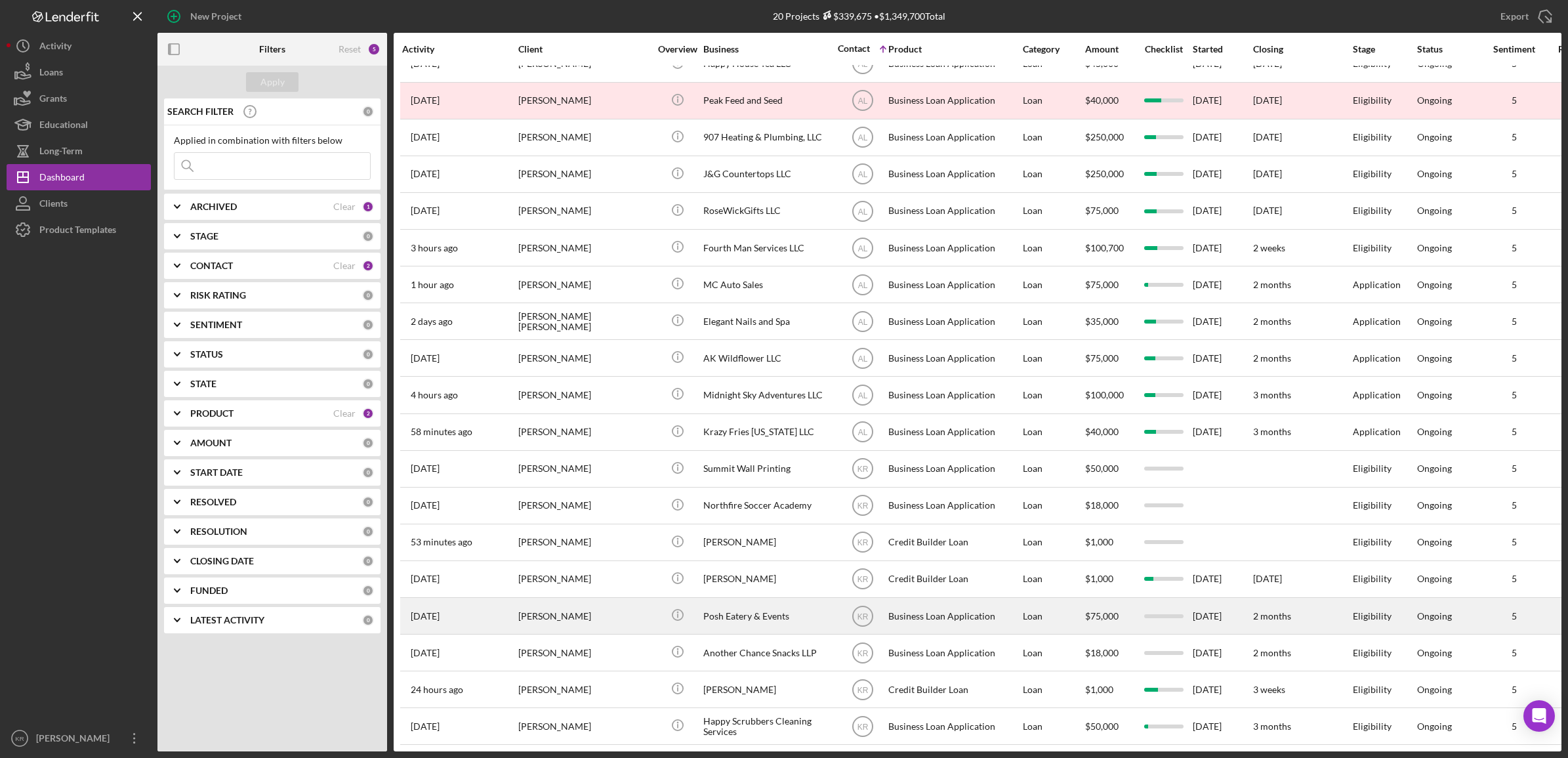
click at [752, 617] on div "Posh Eatery & Events" at bounding box center [768, 616] width 131 height 35
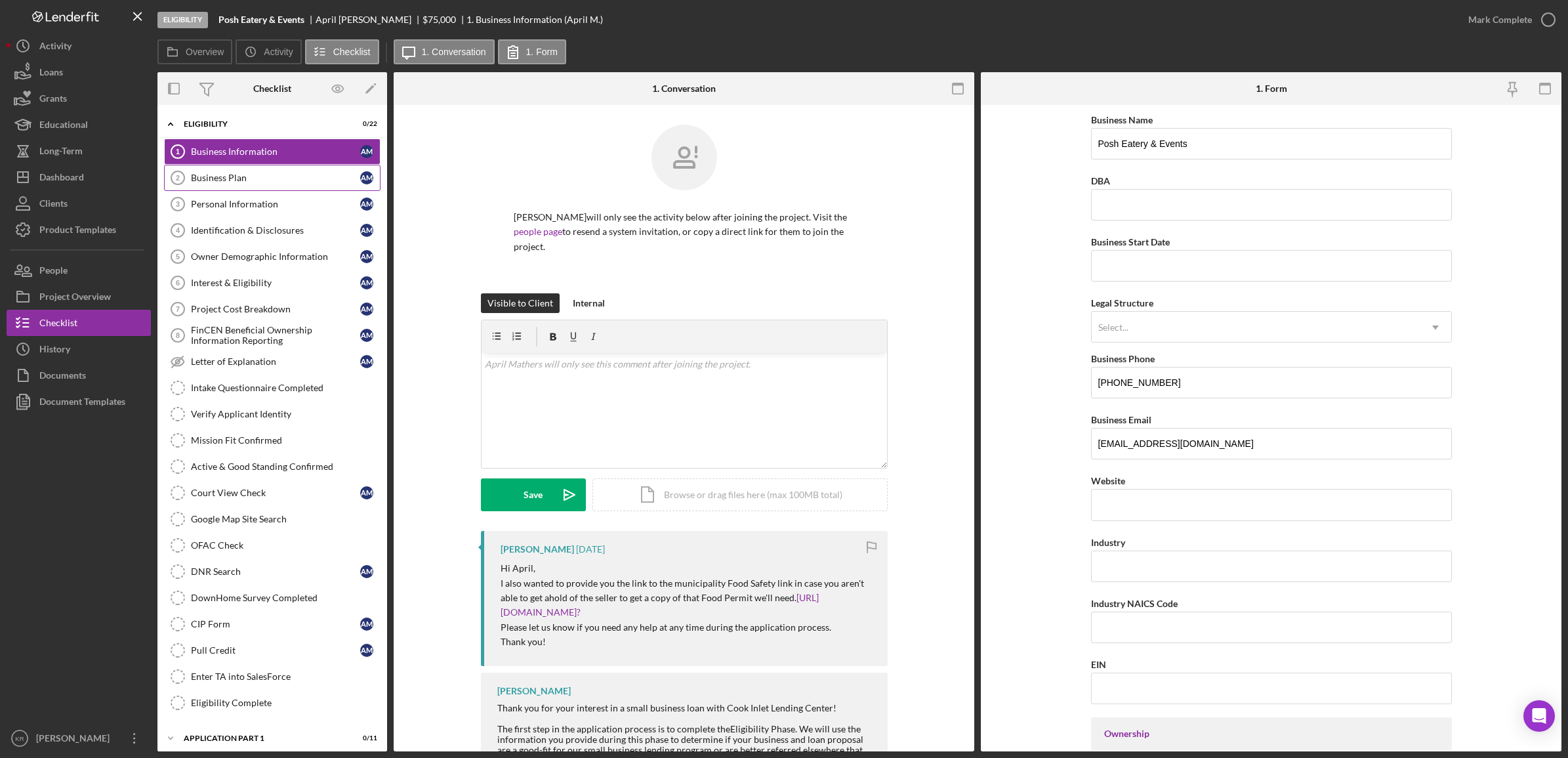
click at [198, 179] on div "Business Plan" at bounding box center [275, 178] width 169 height 11
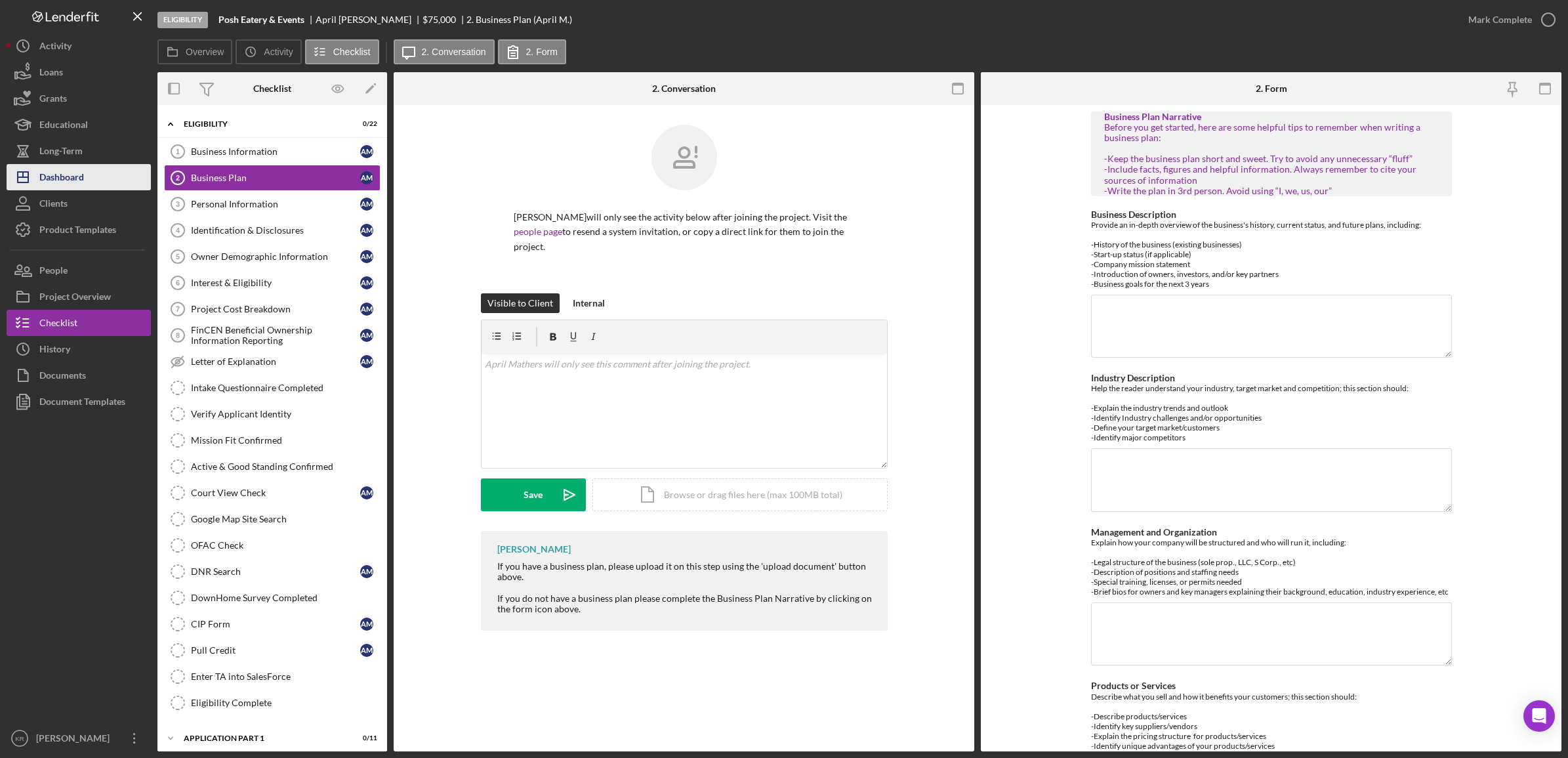
click at [126, 167] on button "Icon/Dashboard Dashboard" at bounding box center [79, 177] width 144 height 26
